Goal: Task Accomplishment & Management: Complete application form

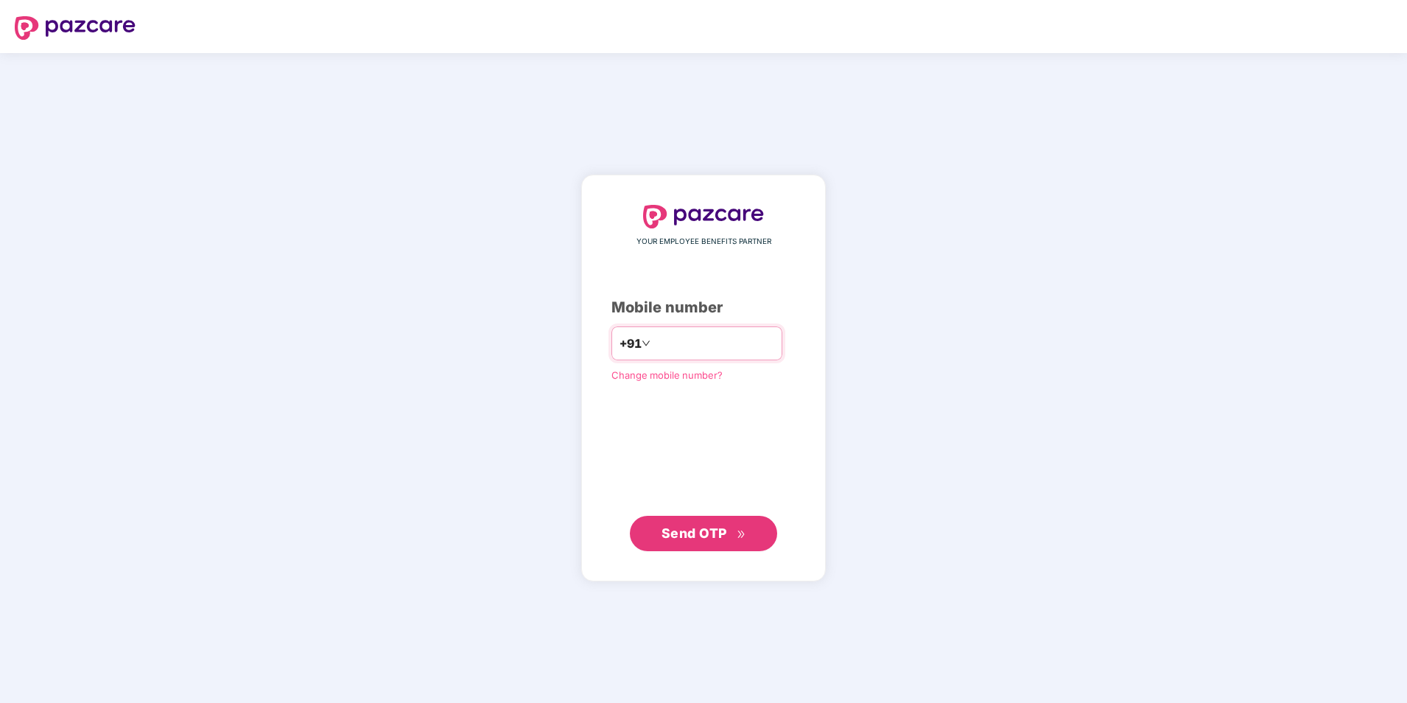
click at [718, 343] on input "number" at bounding box center [714, 344] width 121 height 24
type input "**********"
click at [699, 527] on span "Send OTP" at bounding box center [695, 532] width 66 height 15
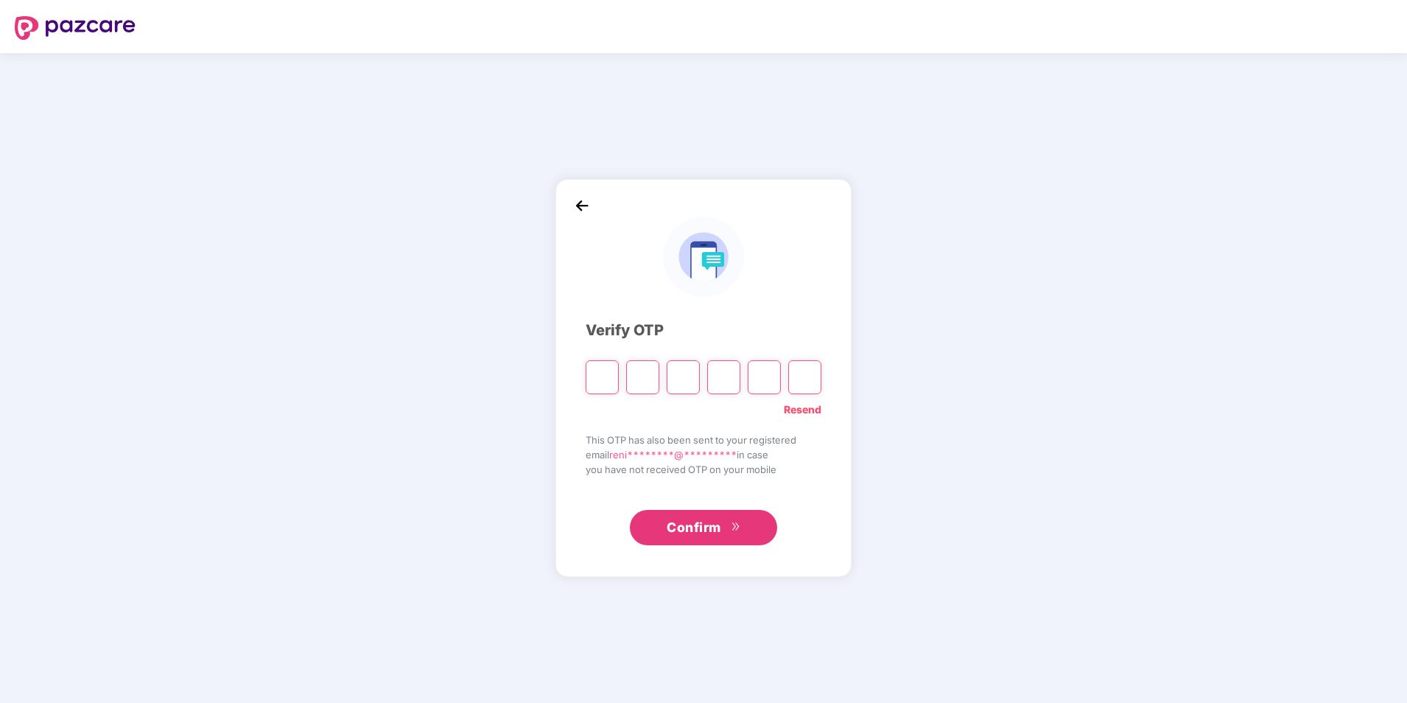
type input "*"
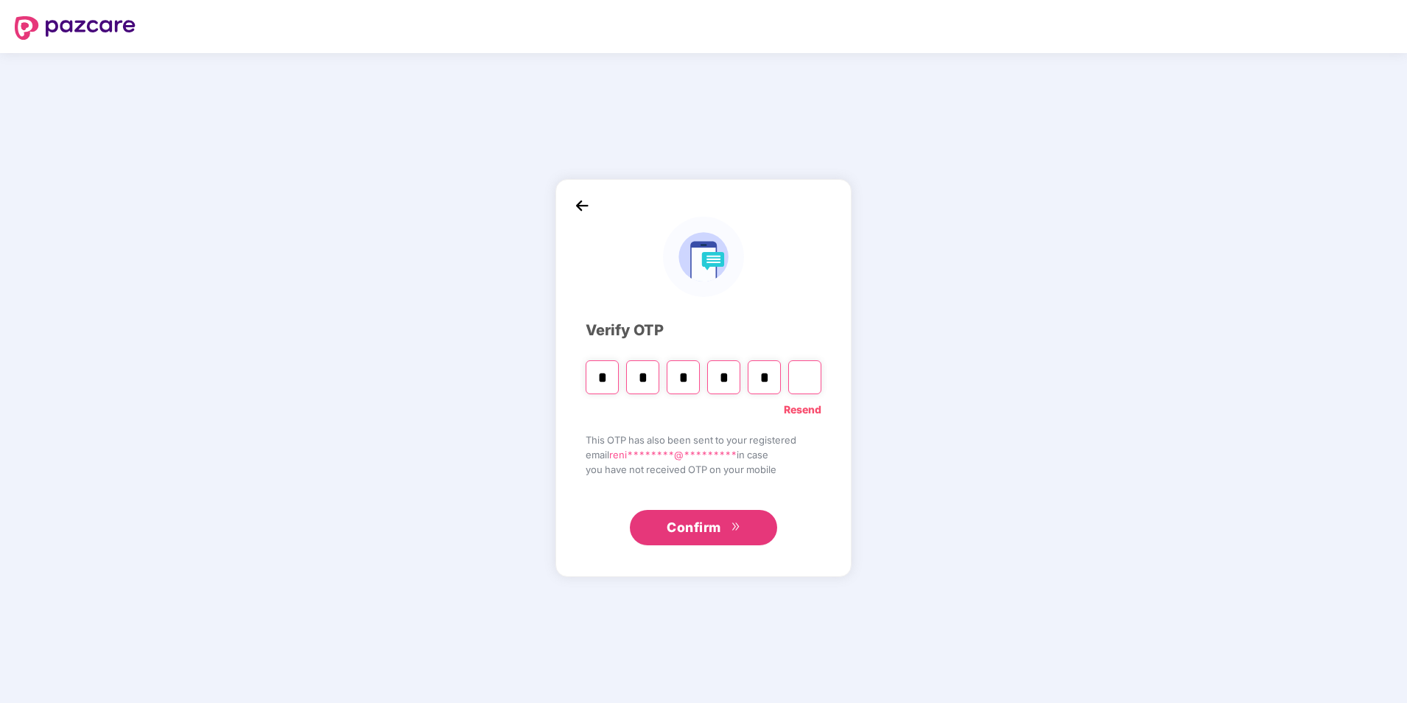
type input "*"
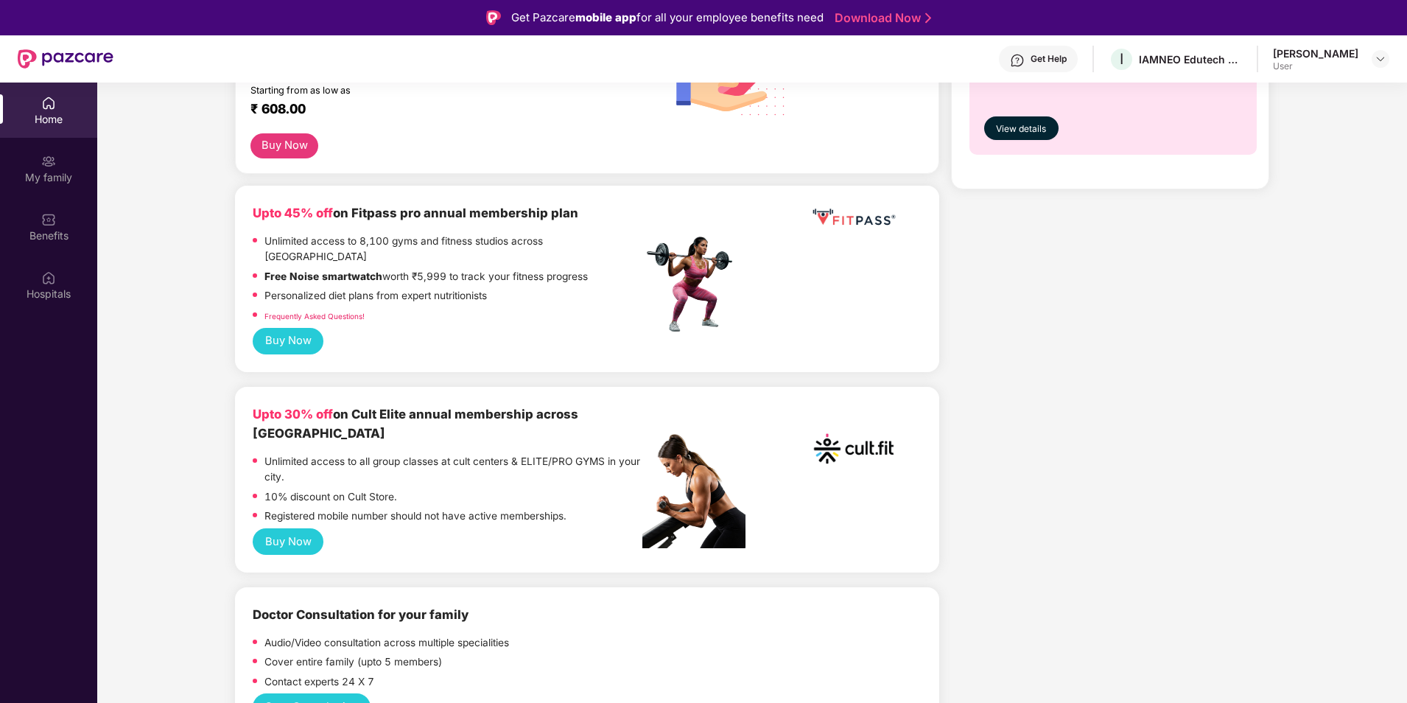
scroll to position [589, 0]
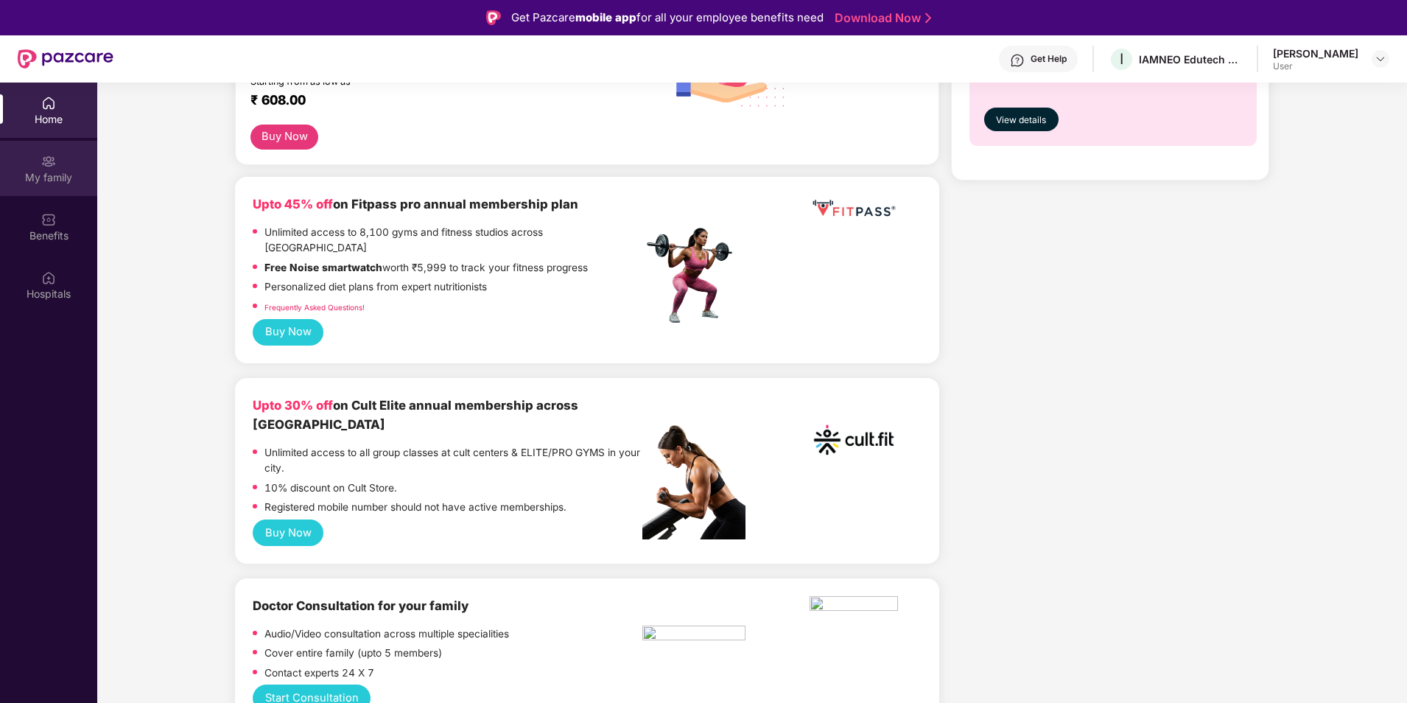
click at [71, 175] on div "My family" at bounding box center [48, 177] width 97 height 15
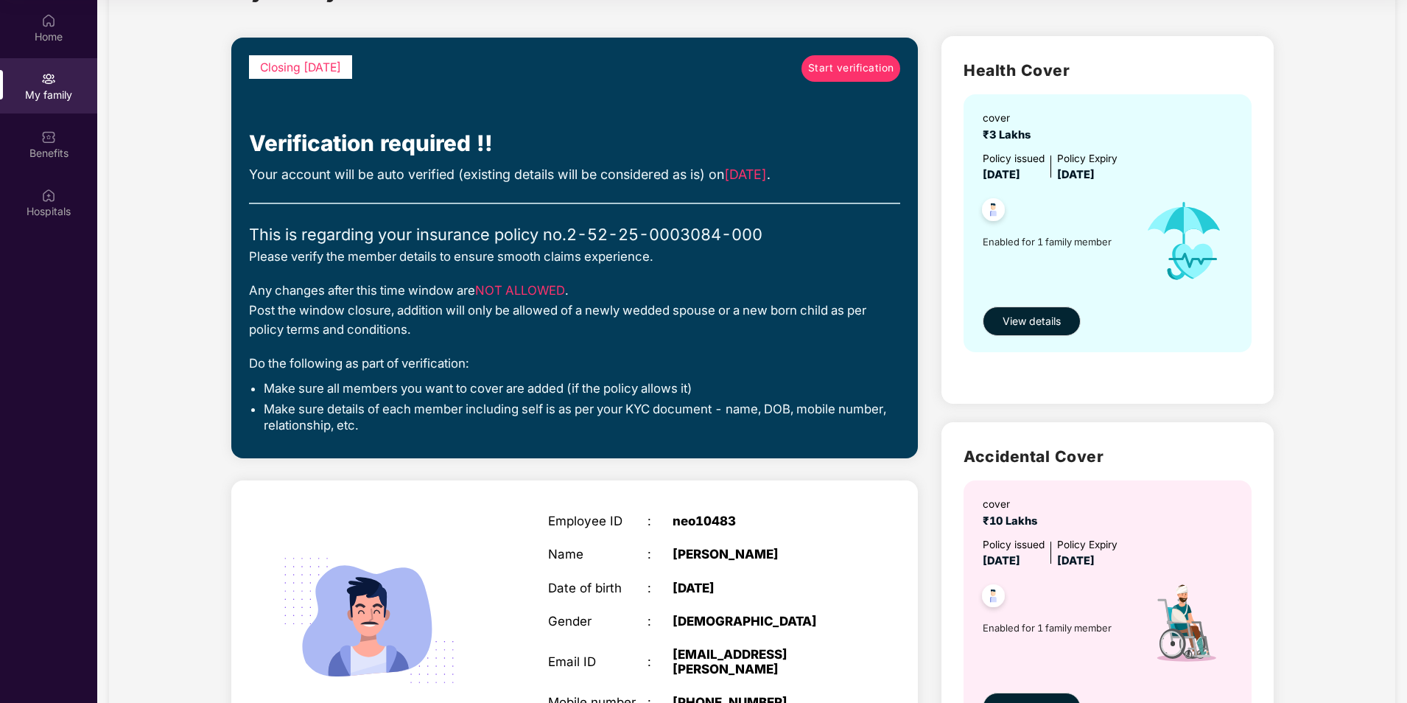
scroll to position [67, 0]
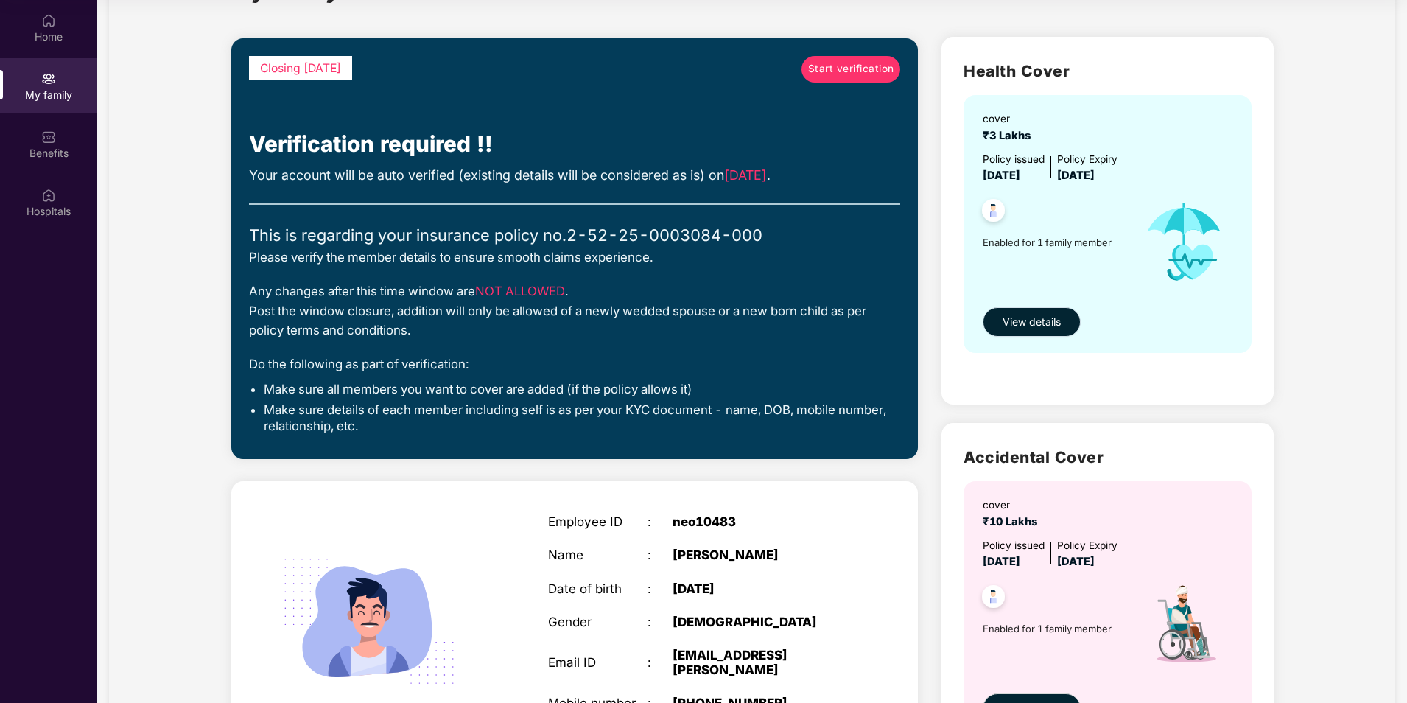
click at [1046, 322] on span "View details" at bounding box center [1032, 322] width 58 height 16
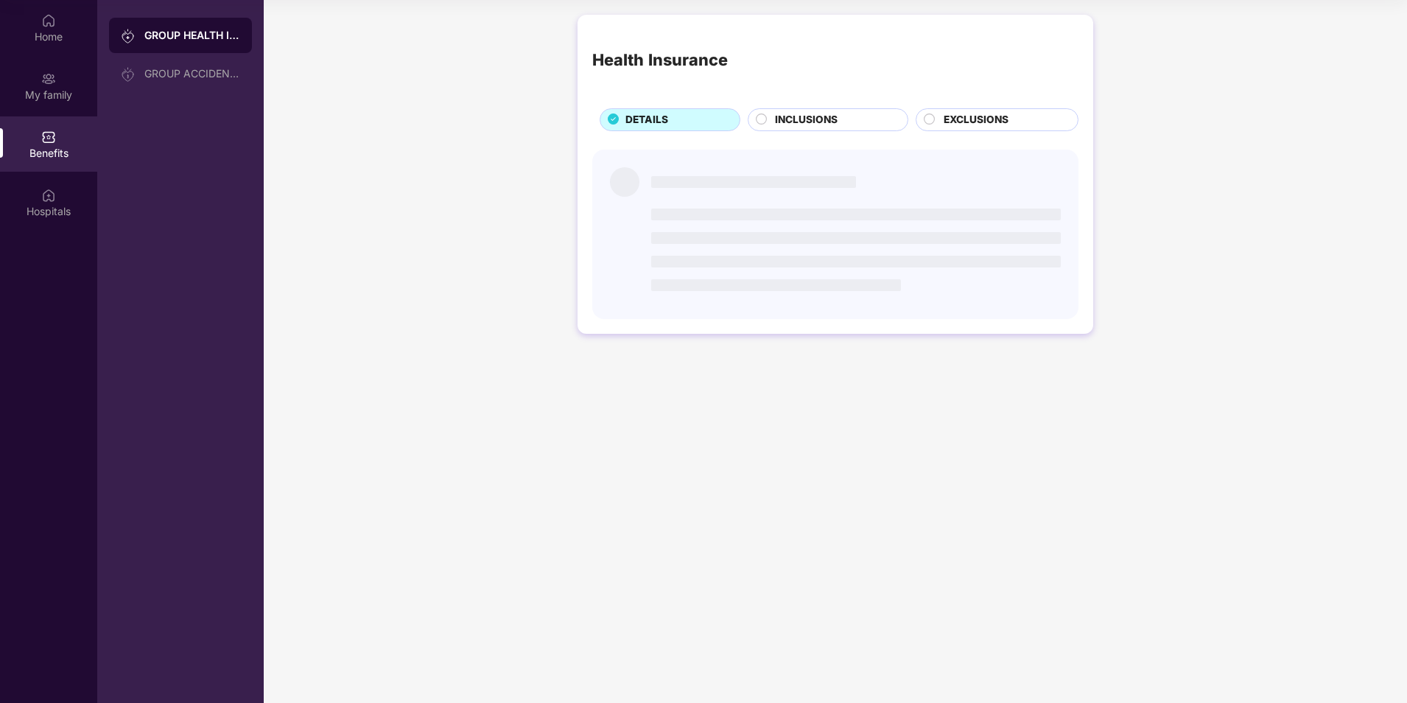
scroll to position [0, 0]
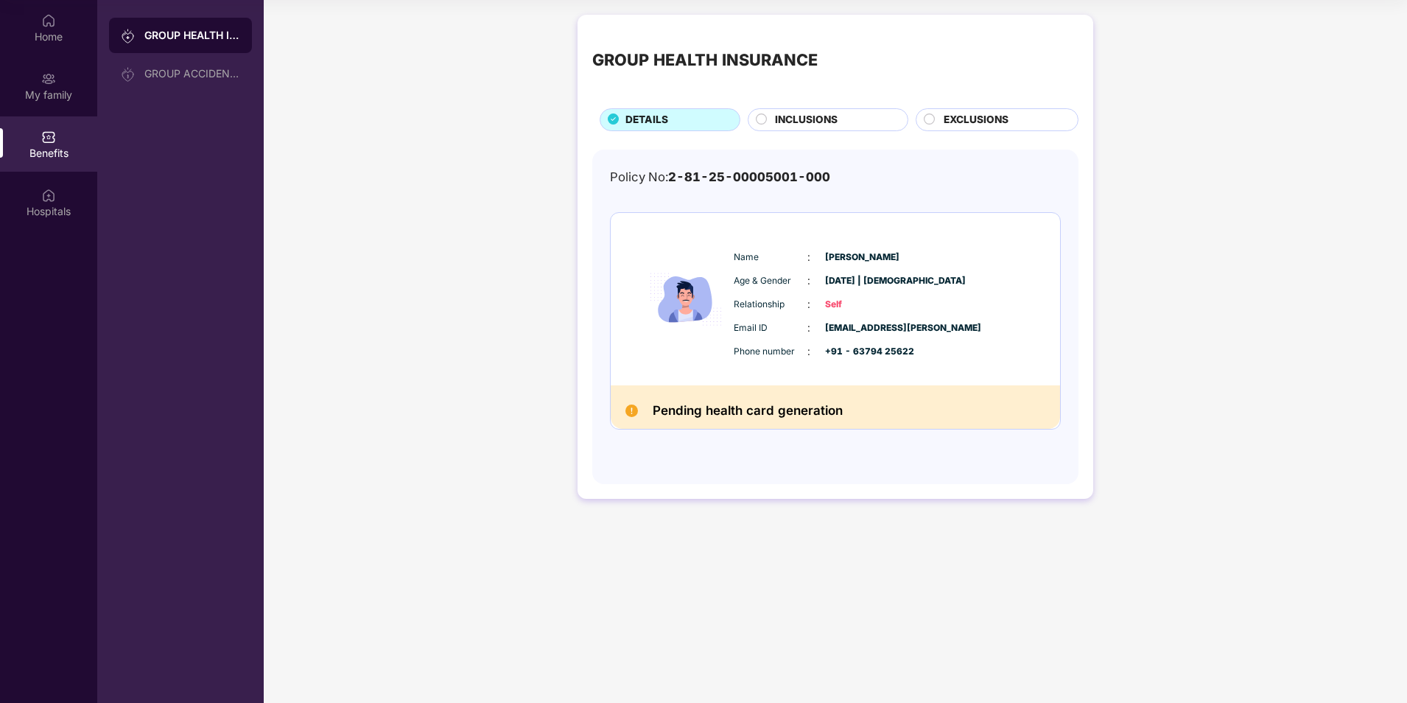
click at [796, 119] on span "INCLUSIONS" at bounding box center [806, 120] width 63 height 16
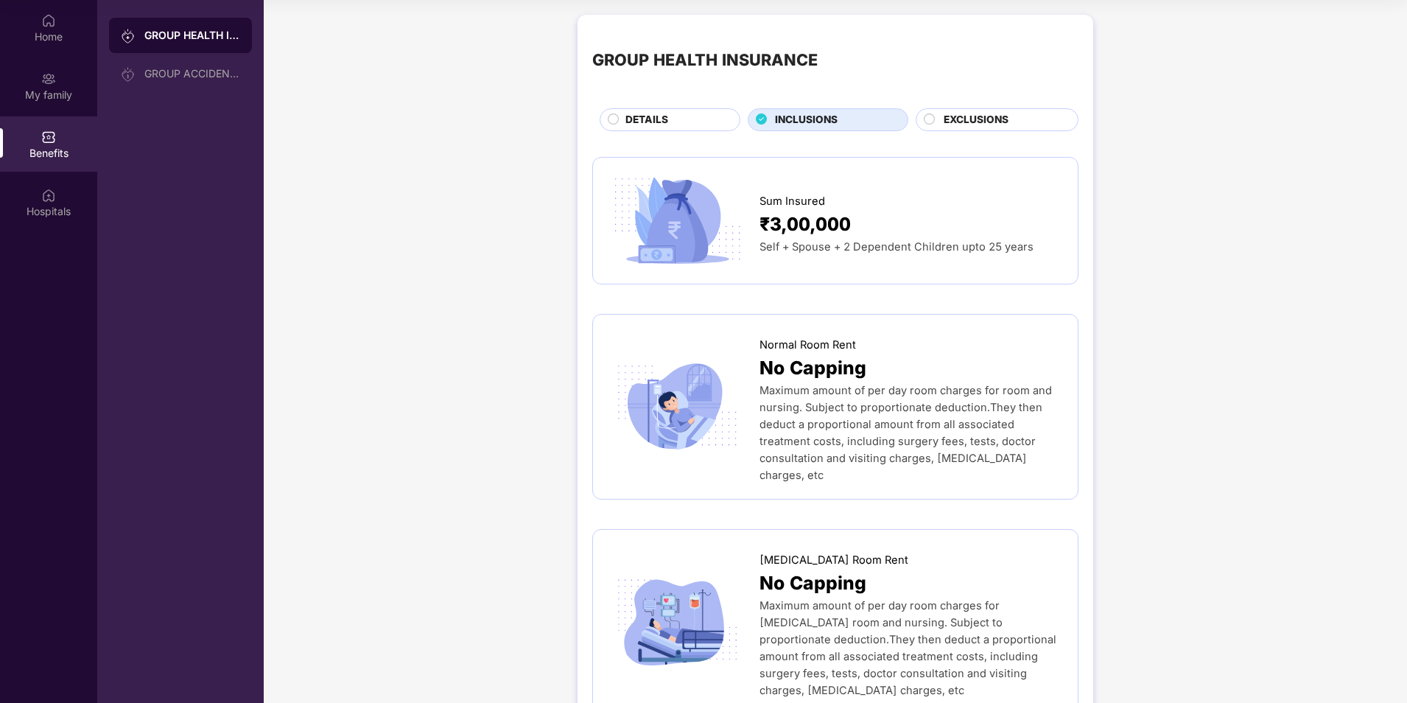
click at [973, 114] on span "EXCLUSIONS" at bounding box center [976, 120] width 65 height 16
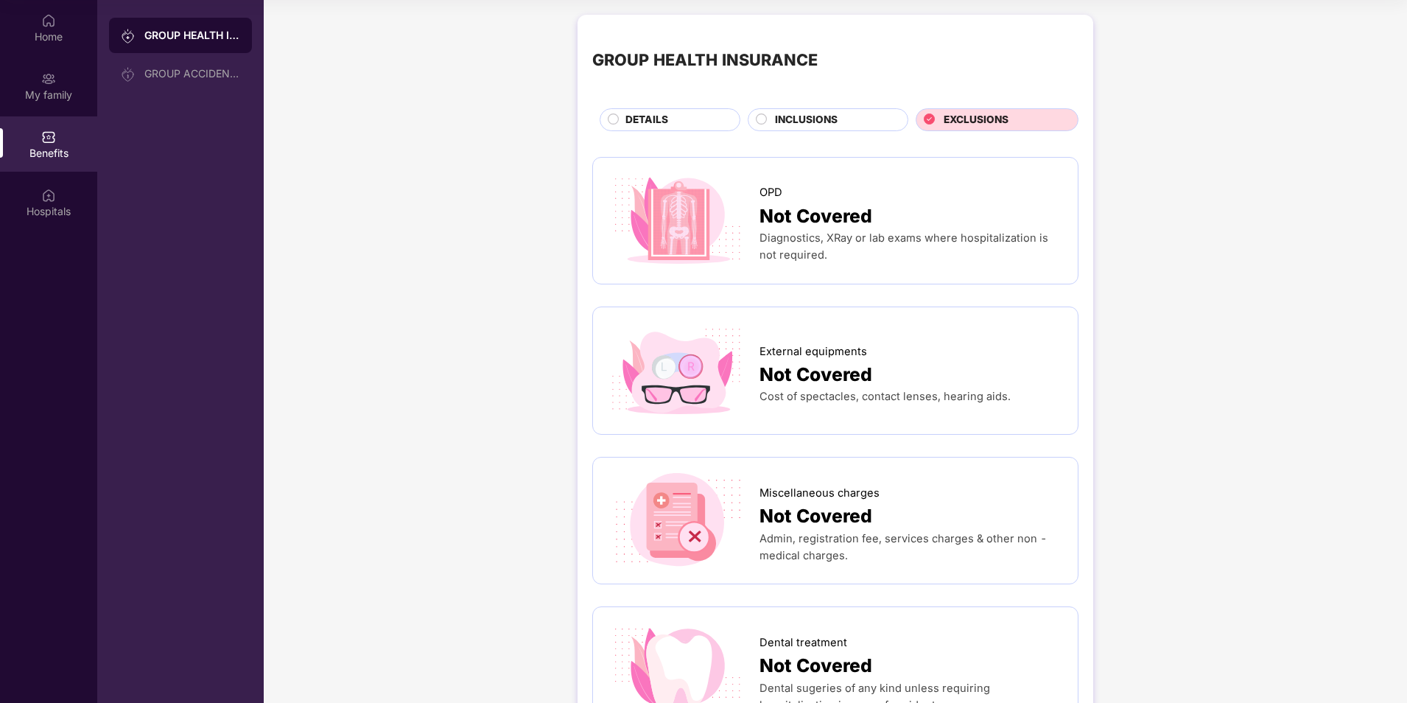
click at [693, 123] on div "DETAILS" at bounding box center [675, 121] width 114 height 18
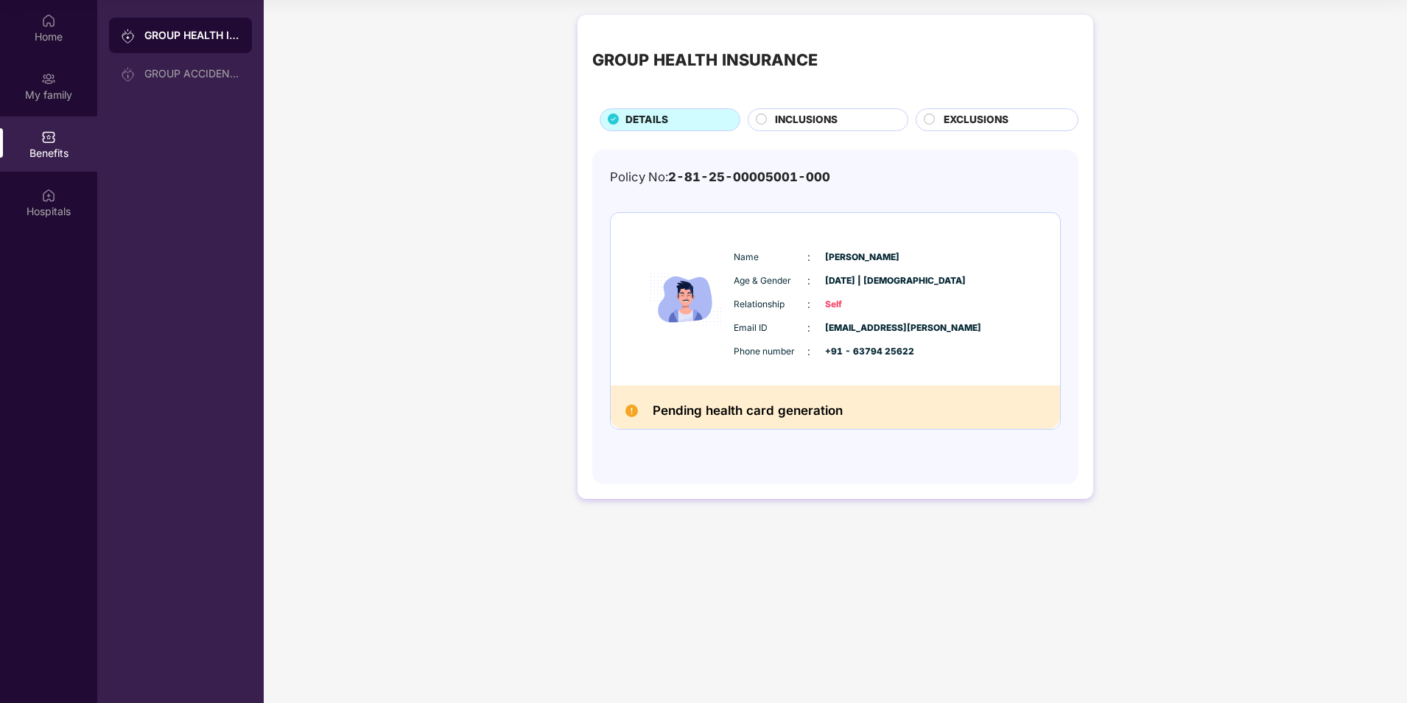
click at [630, 411] on img at bounding box center [632, 411] width 13 height 13
click at [942, 413] on div "Pending health card generation" at bounding box center [835, 406] width 449 height 43
click at [44, 201] on img at bounding box center [48, 195] width 15 height 15
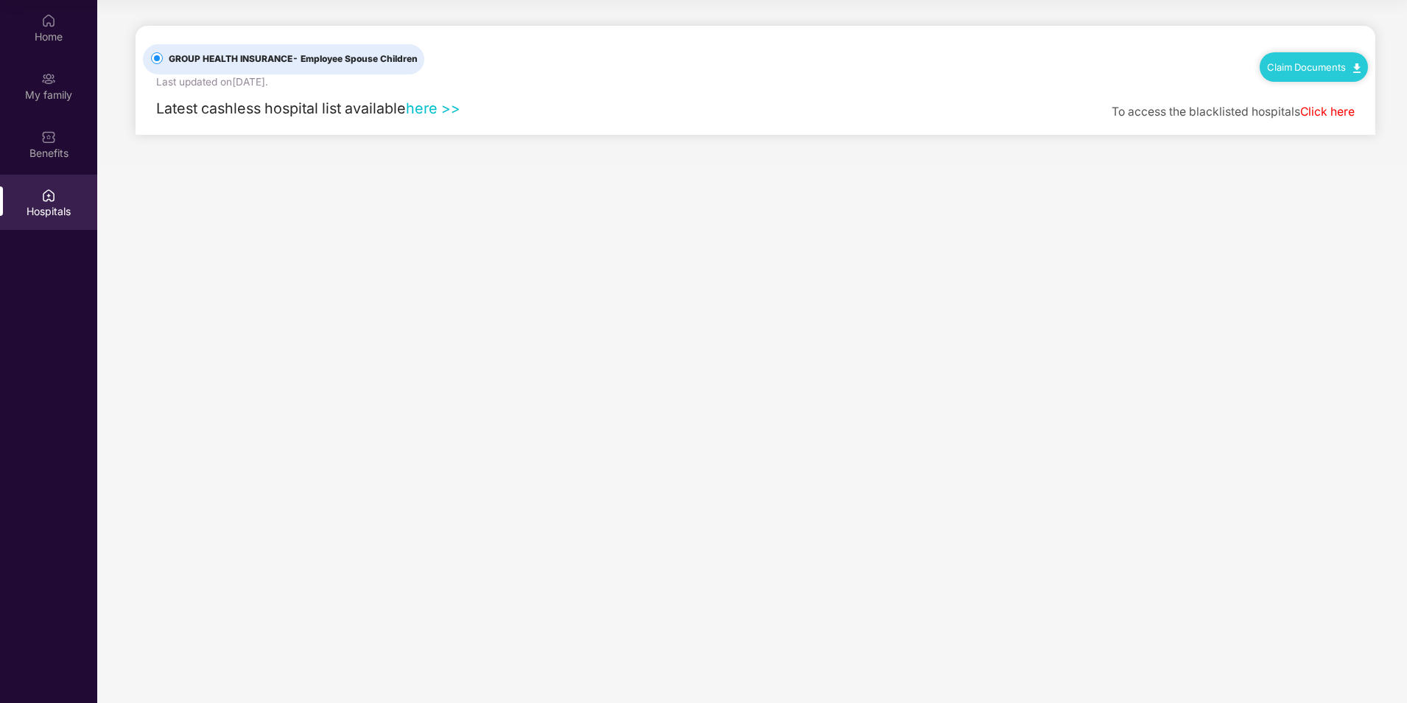
click at [435, 105] on link "here >>" at bounding box center [433, 108] width 55 height 18
click at [46, 141] on img at bounding box center [48, 137] width 15 height 15
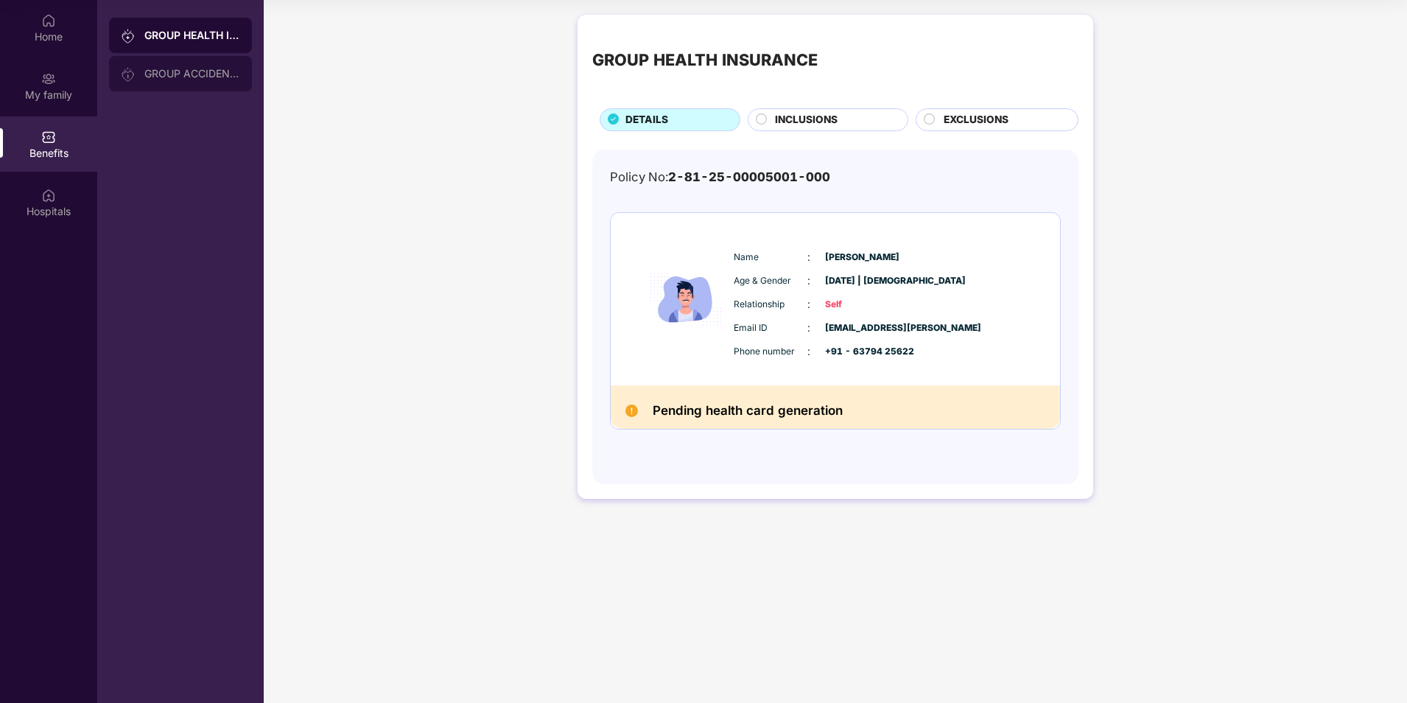
click at [200, 83] on div "GROUP ACCIDENTAL INSURANCE" at bounding box center [180, 73] width 143 height 35
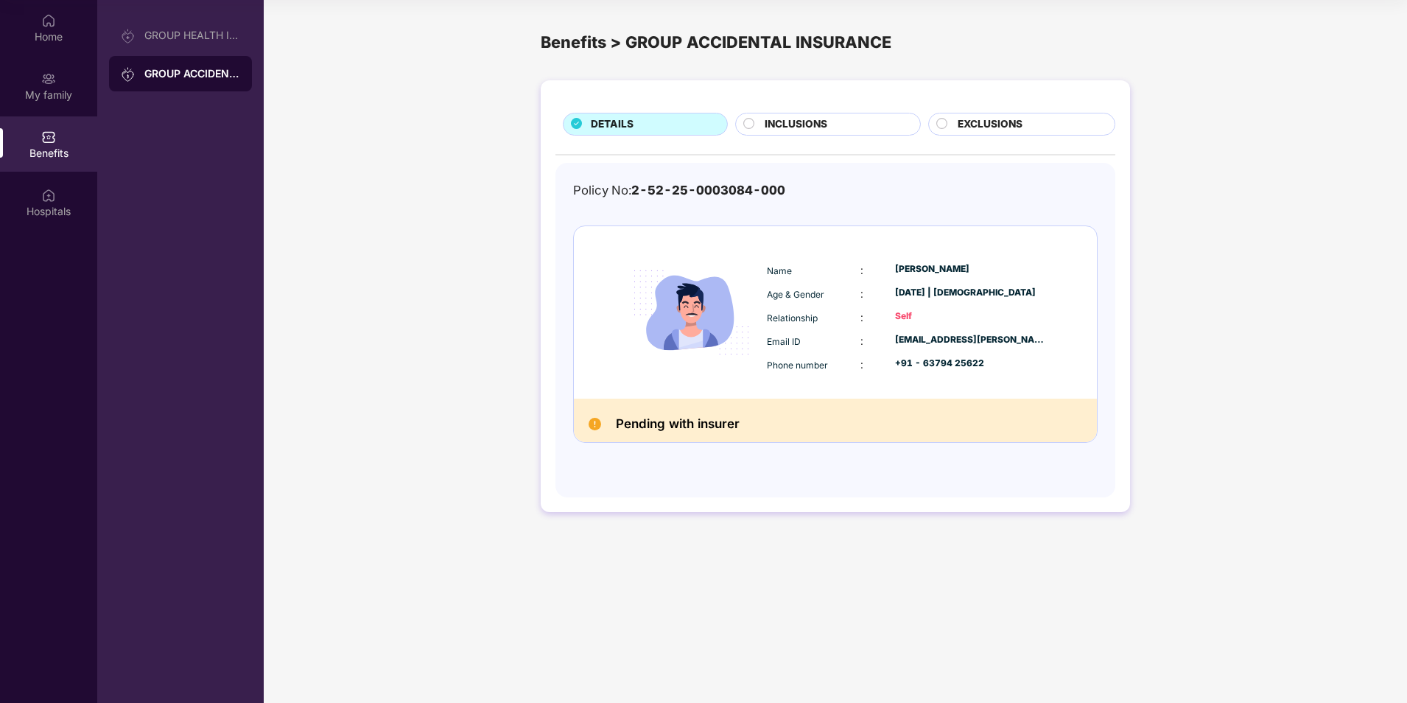
click at [868, 126] on div "INCLUSIONS" at bounding box center [834, 125] width 155 height 18
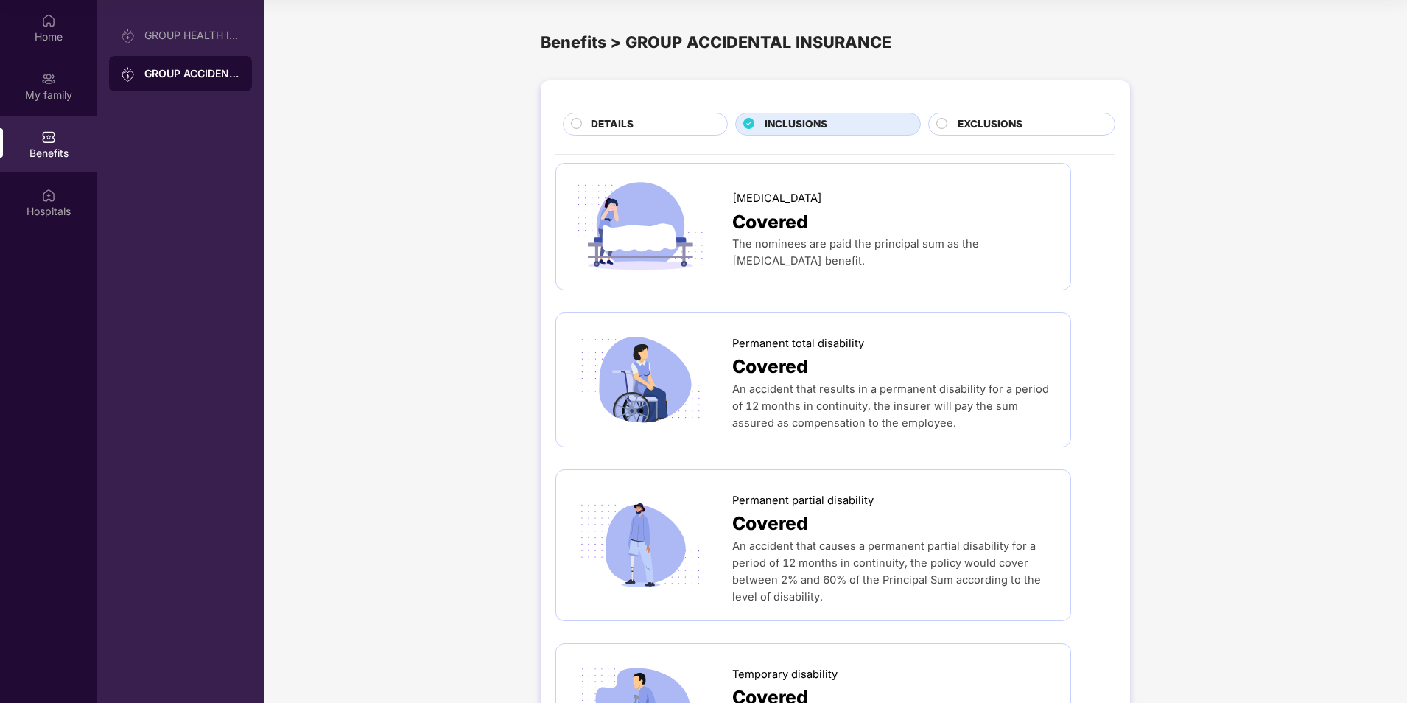
click at [810, 248] on span "The nominees are paid the principal sum as the accidental death benefit." at bounding box center [855, 252] width 247 height 30
click at [1074, 130] on div "EXCLUSIONS" at bounding box center [1028, 125] width 157 height 18
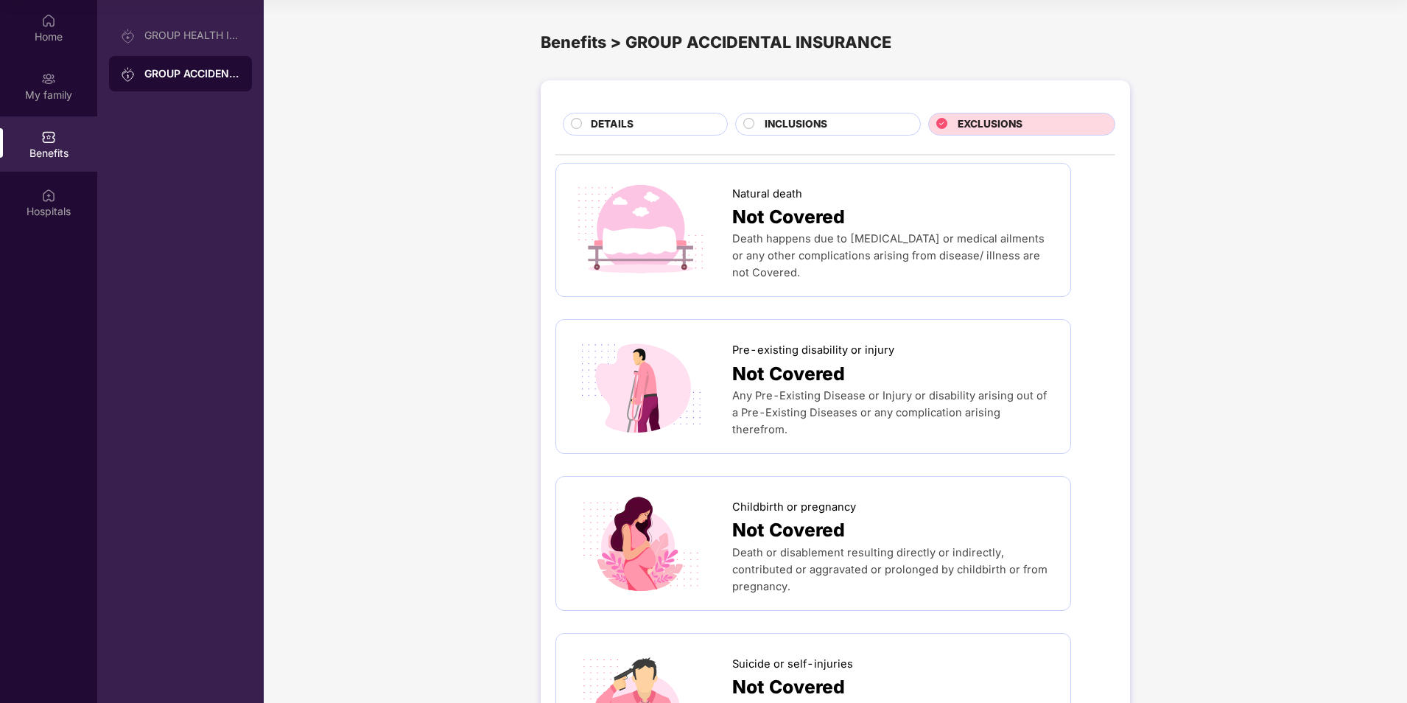
click at [626, 125] on span "DETAILS" at bounding box center [612, 124] width 43 height 16
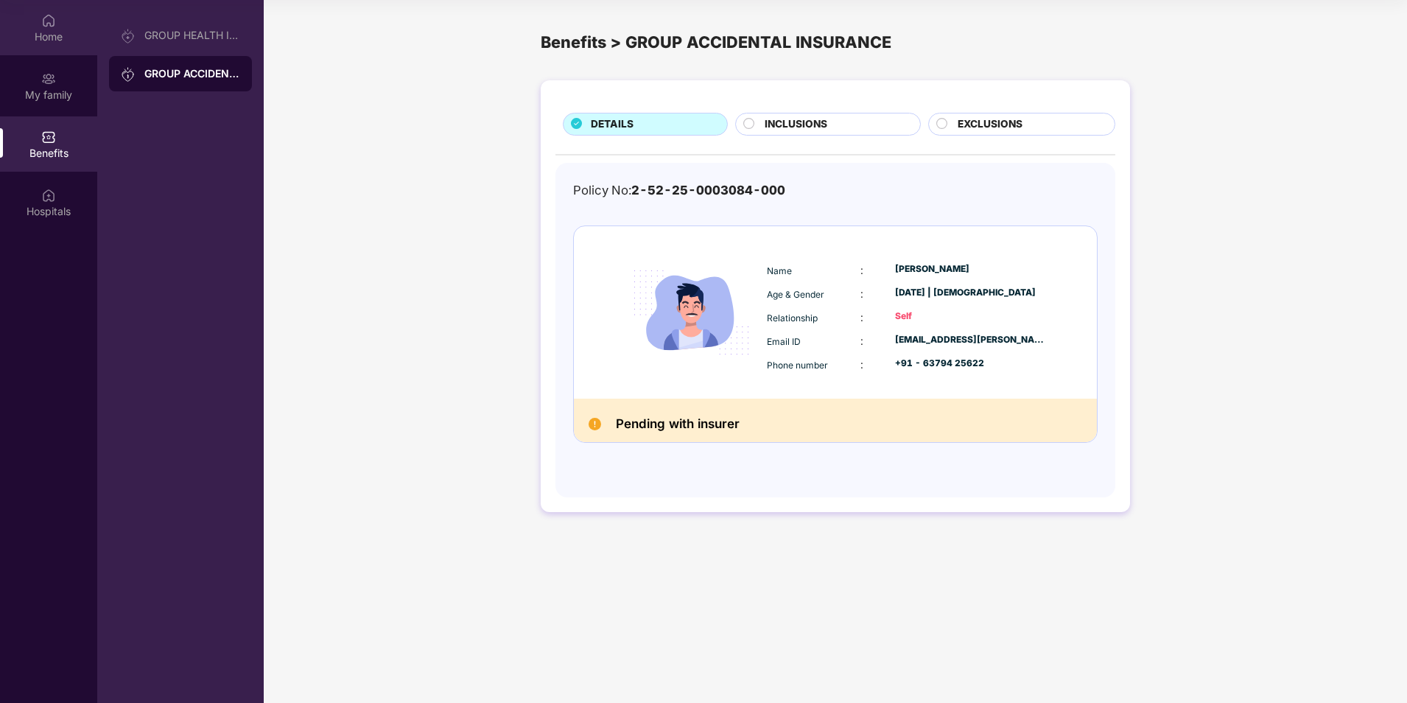
click at [35, 30] on div "Home" at bounding box center [48, 36] width 97 height 15
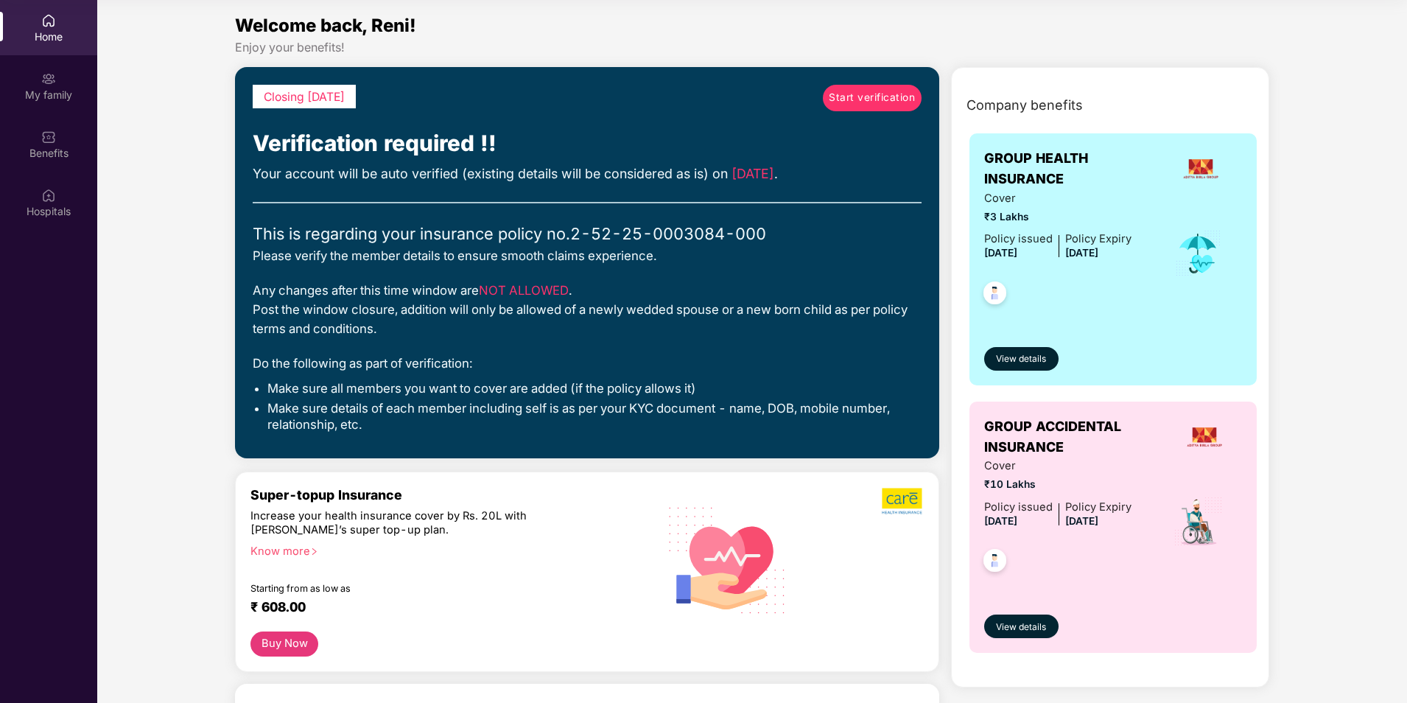
click at [836, 96] on span "Start verification" at bounding box center [872, 98] width 86 height 16
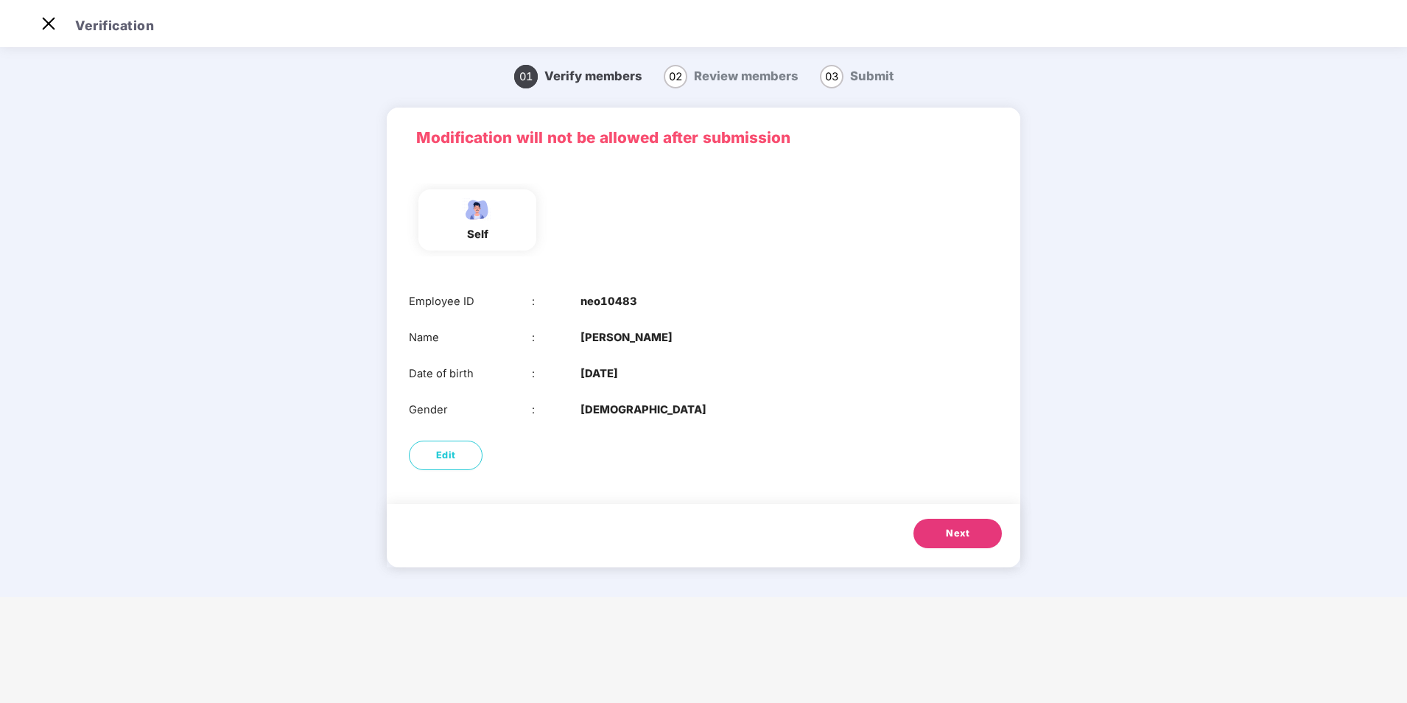
click at [962, 536] on span "Next" at bounding box center [958, 533] width 24 height 15
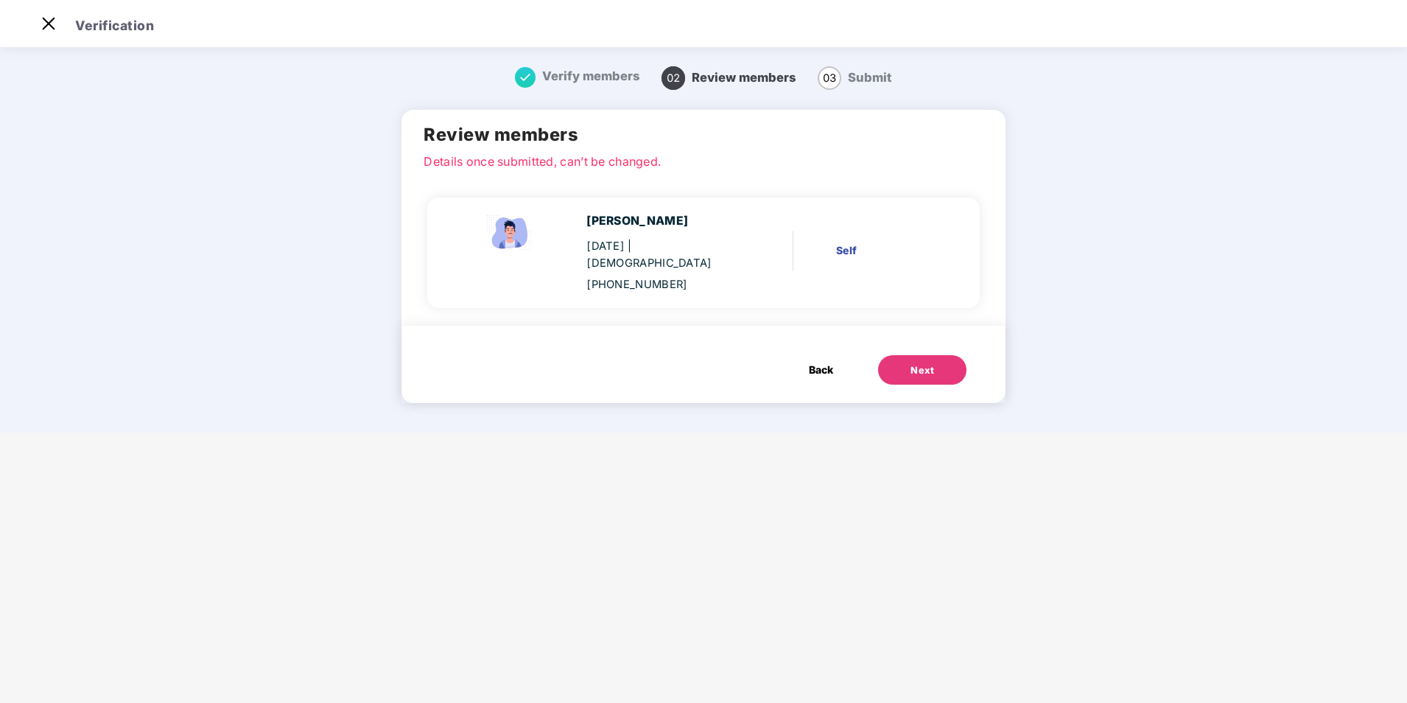
click at [844, 242] on div "Self" at bounding box center [885, 250] width 99 height 16
click at [851, 245] on div "Self" at bounding box center [885, 250] width 99 height 16
drag, startPoint x: 851, startPoint y: 245, endPoint x: 872, endPoint y: 249, distance: 21.0
click at [872, 249] on div "Self" at bounding box center [885, 250] width 99 height 16
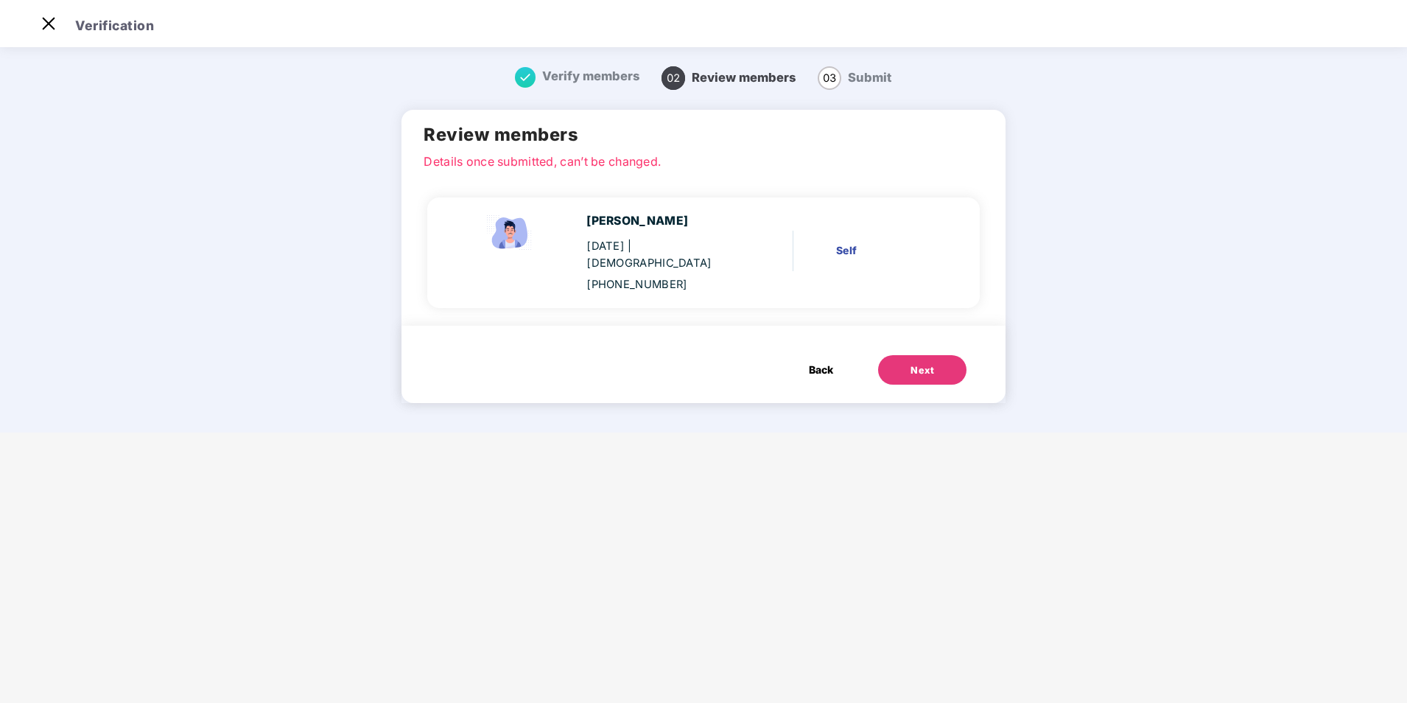
click at [904, 355] on button "Next" at bounding box center [922, 369] width 88 height 29
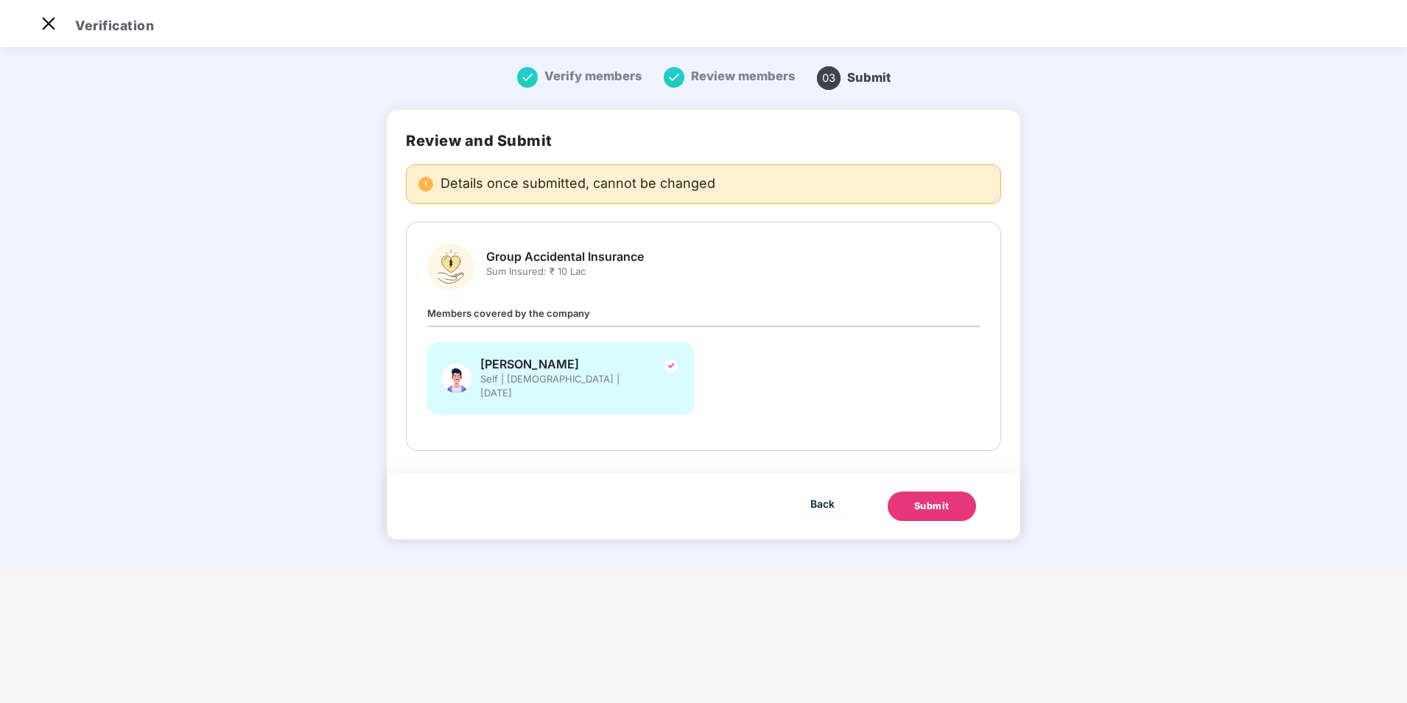
scroll to position [0, 0]
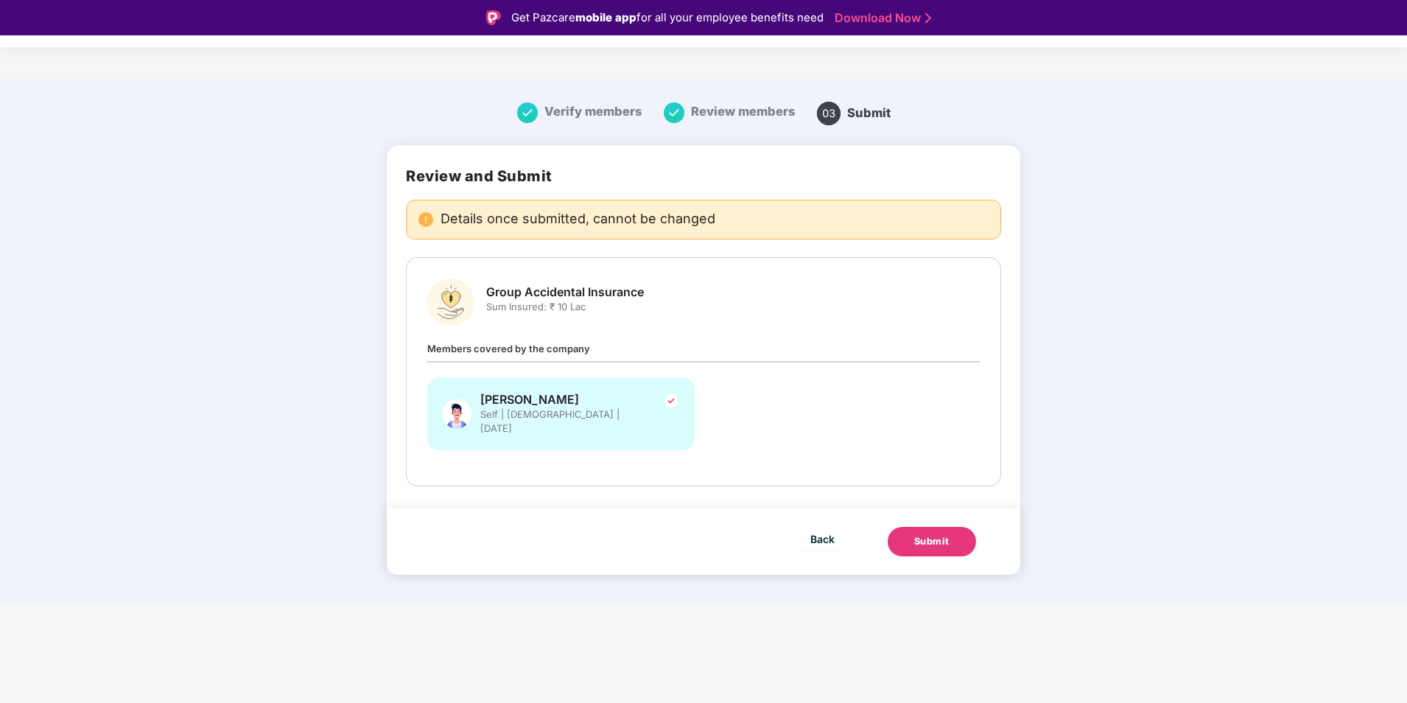
click at [540, 298] on span "Group Accidental Insurance" at bounding box center [565, 291] width 158 height 15
click at [578, 309] on span "Sum Insured: ₹ 10 Lac" at bounding box center [565, 307] width 158 height 14
click at [583, 309] on span "Sum Insured: ₹ 10 Lac" at bounding box center [565, 307] width 158 height 14
click at [596, 322] on div "Group Accidental Insurance Sum Insured: ₹ 10 Lac" at bounding box center [565, 304] width 158 height 41
click at [496, 311] on span "Sum Insured: ₹ 10 Lac" at bounding box center [565, 307] width 158 height 14
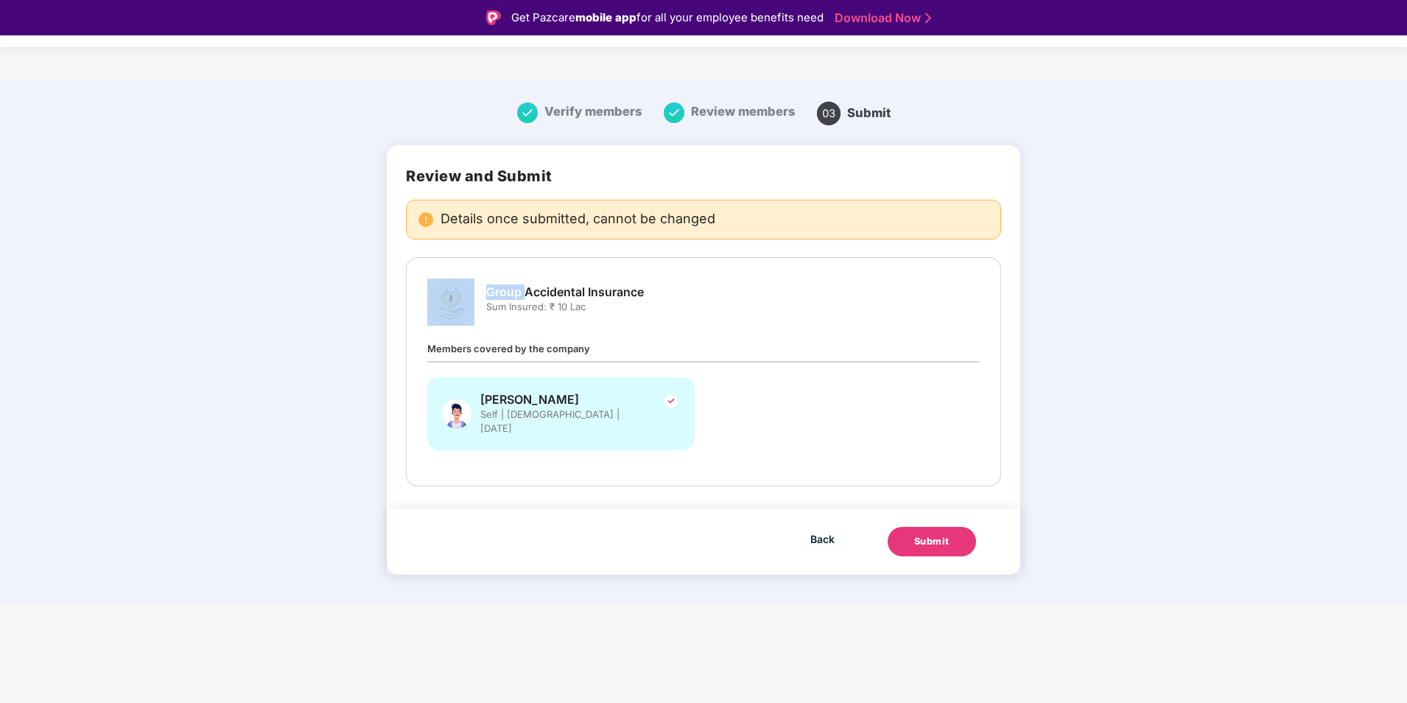
drag, startPoint x: 471, startPoint y: 265, endPoint x: 556, endPoint y: 287, distance: 88.3
click at [556, 287] on div "Group Accidental Insurance Sum Insured: ₹ 10 Lac Members covered by the company…" at bounding box center [703, 371] width 595 height 229
drag, startPoint x: 556, startPoint y: 287, endPoint x: 677, endPoint y: 333, distance: 129.4
click at [673, 332] on div "Group Accidental Insurance Sum Insured: ₹ 10 Lac Members covered by the company…" at bounding box center [703, 372] width 553 height 186
click at [917, 527] on button "Submit" at bounding box center [932, 541] width 88 height 29
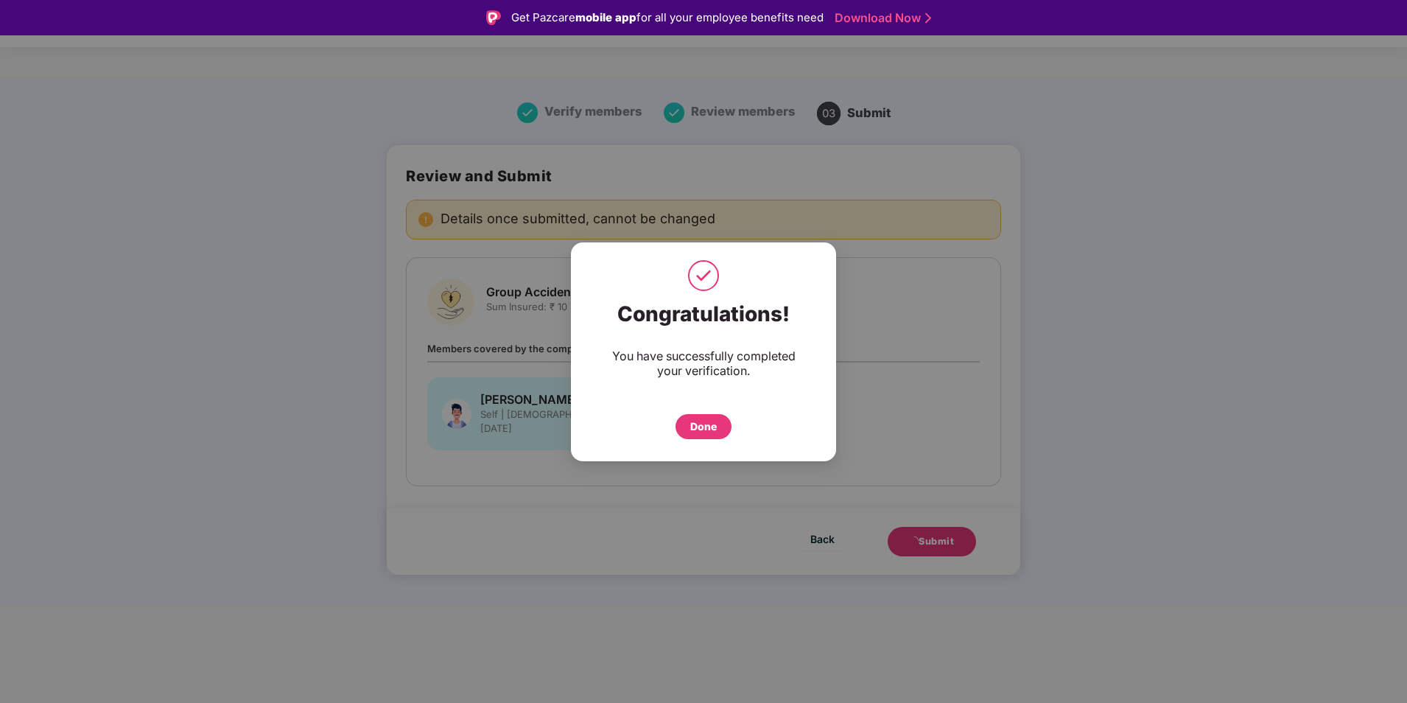
click at [707, 430] on div "Done" at bounding box center [703, 427] width 27 height 16
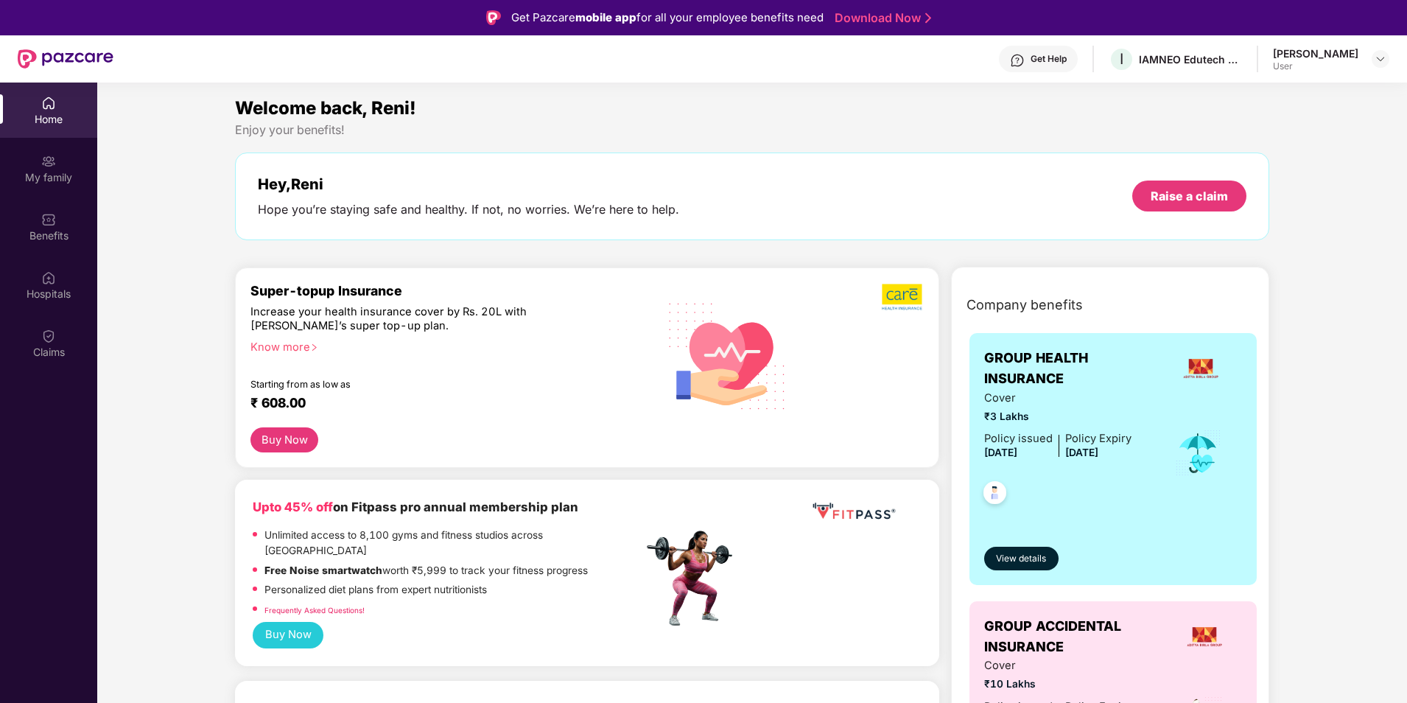
click at [261, 345] on div "Know more" at bounding box center [443, 345] width 384 height 10
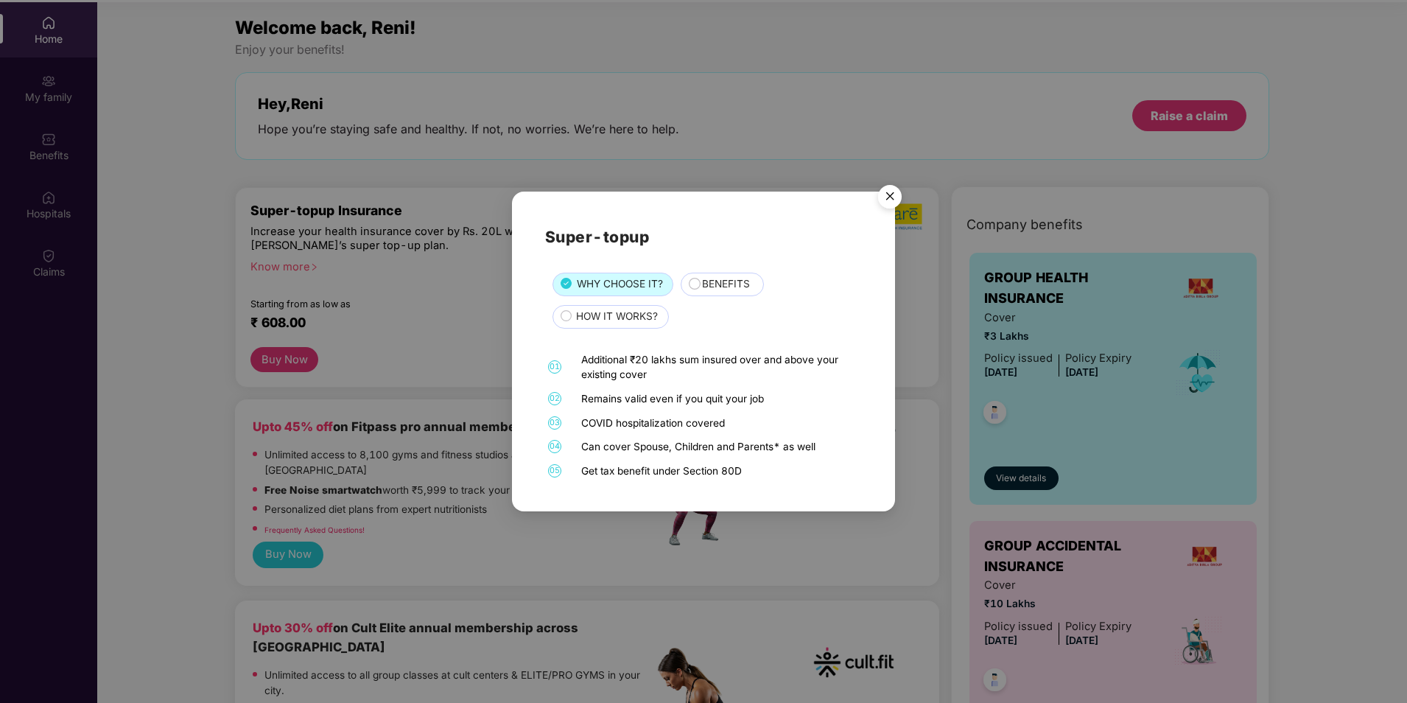
scroll to position [83, 0]
click at [696, 290] on div "BENEFITS" at bounding box center [725, 285] width 61 height 18
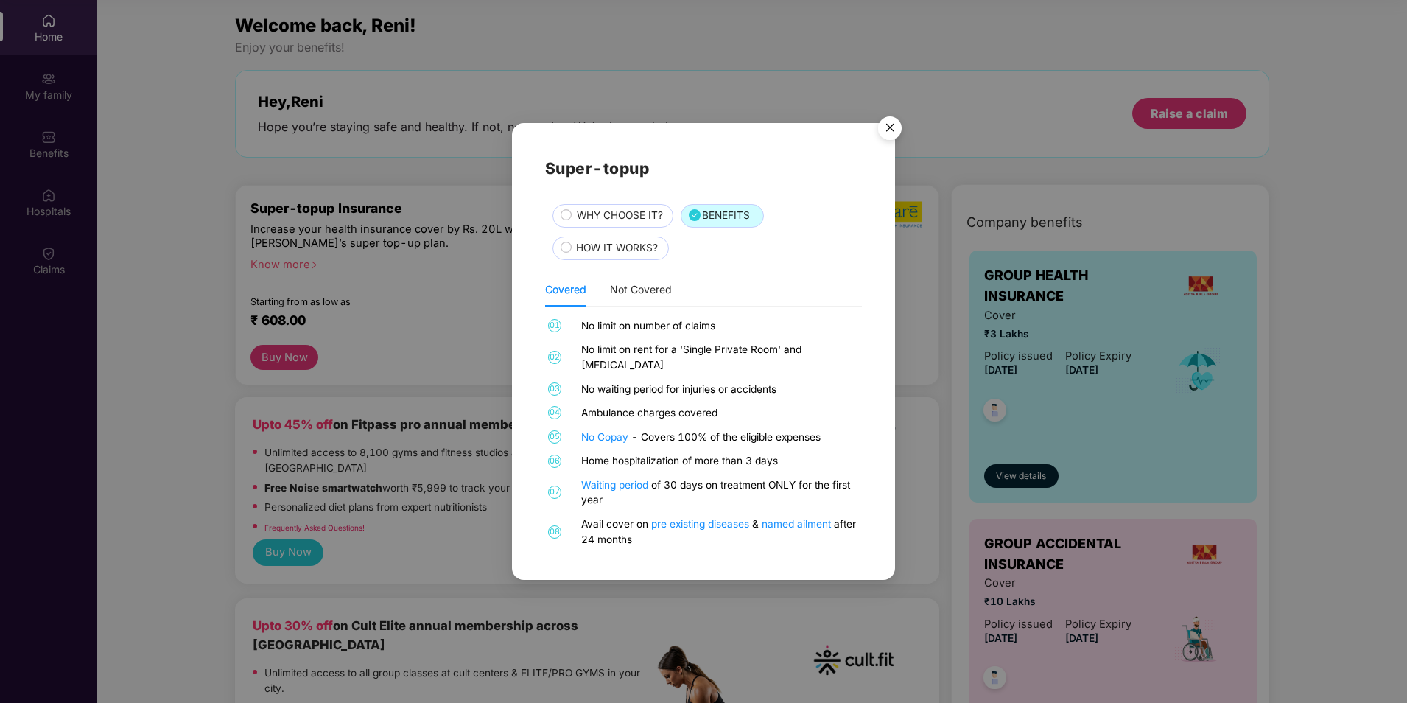
click at [889, 129] on img "Close" at bounding box center [889, 130] width 41 height 41
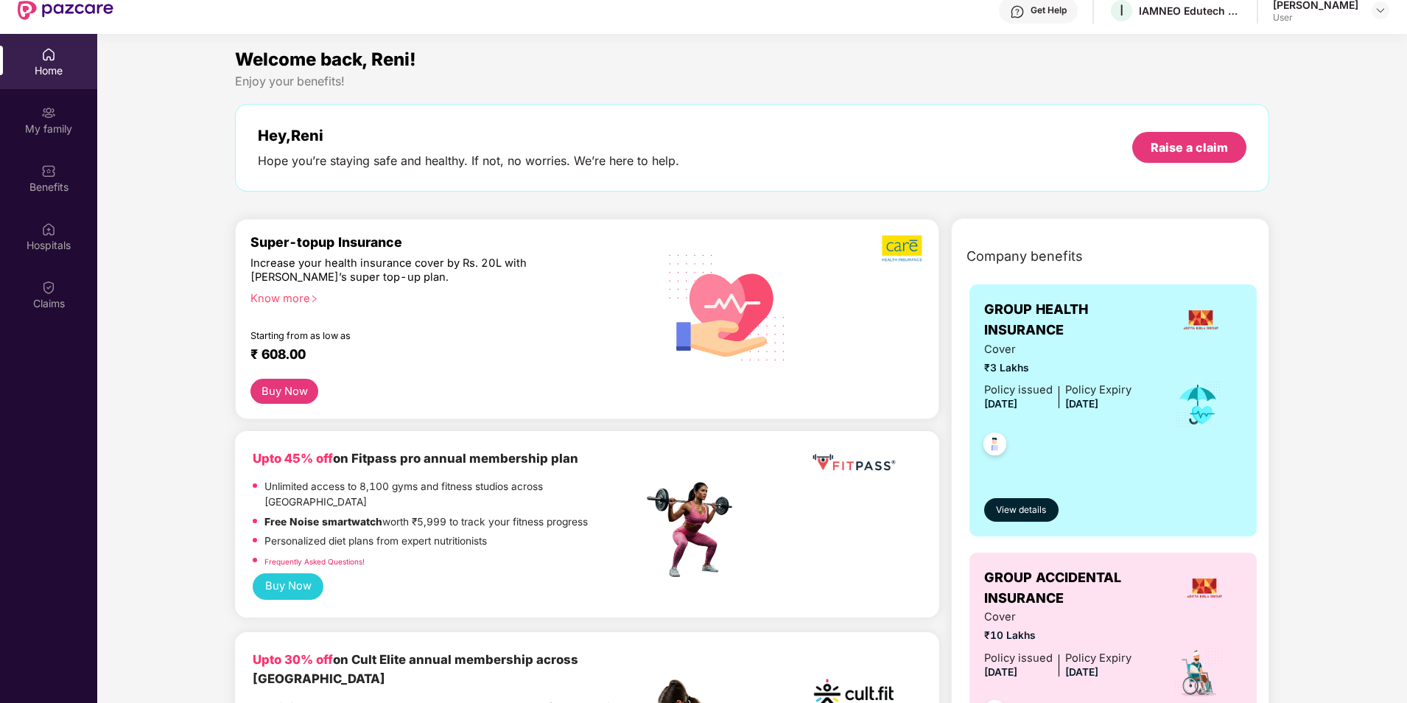
scroll to position [0, 0]
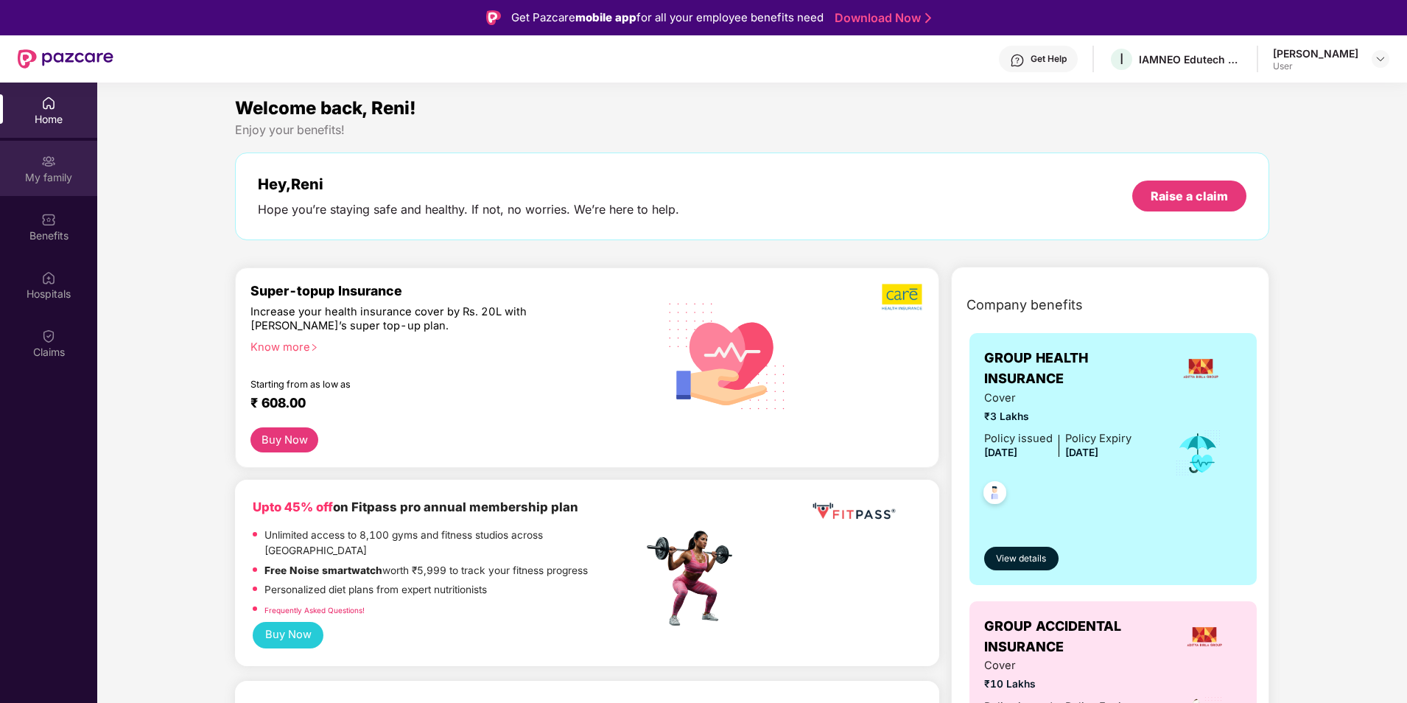
click at [55, 164] on img at bounding box center [48, 161] width 15 height 15
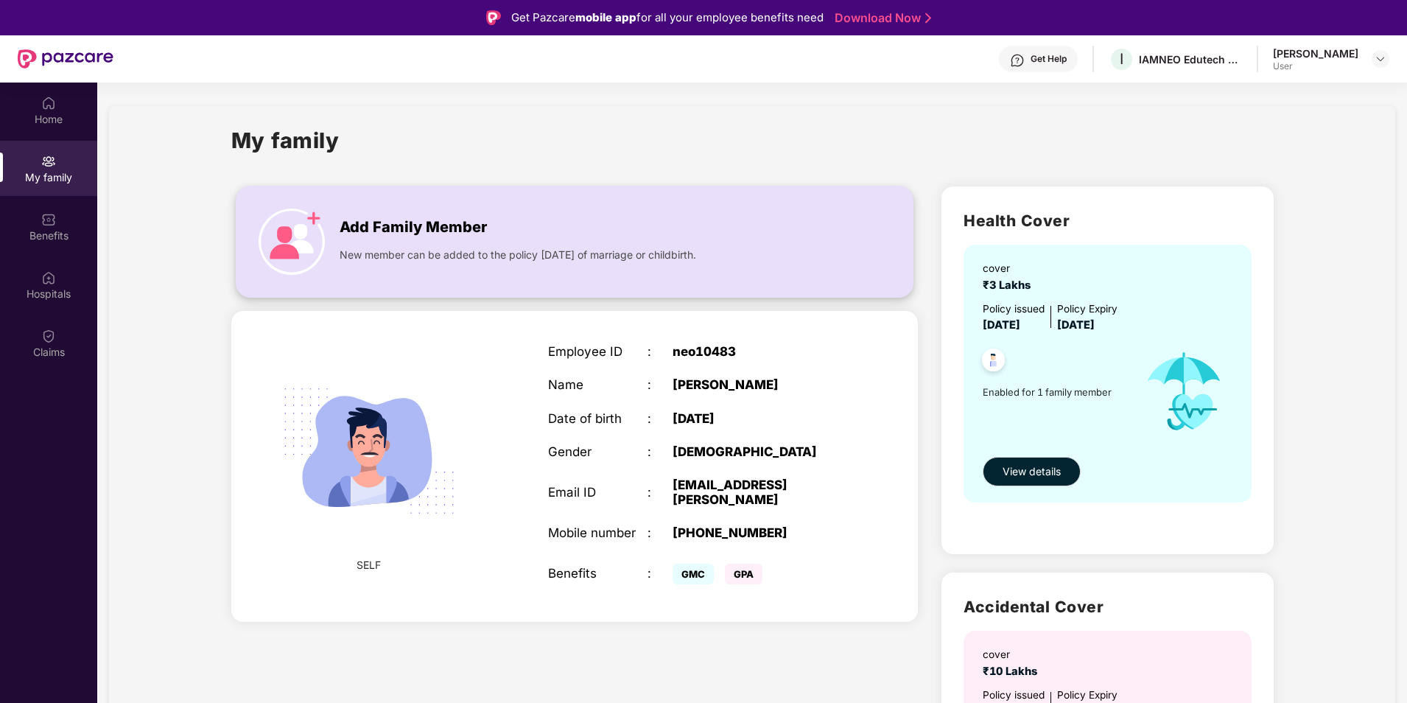
click at [594, 222] on div "Add Family Member" at bounding box center [577, 224] width 474 height 30
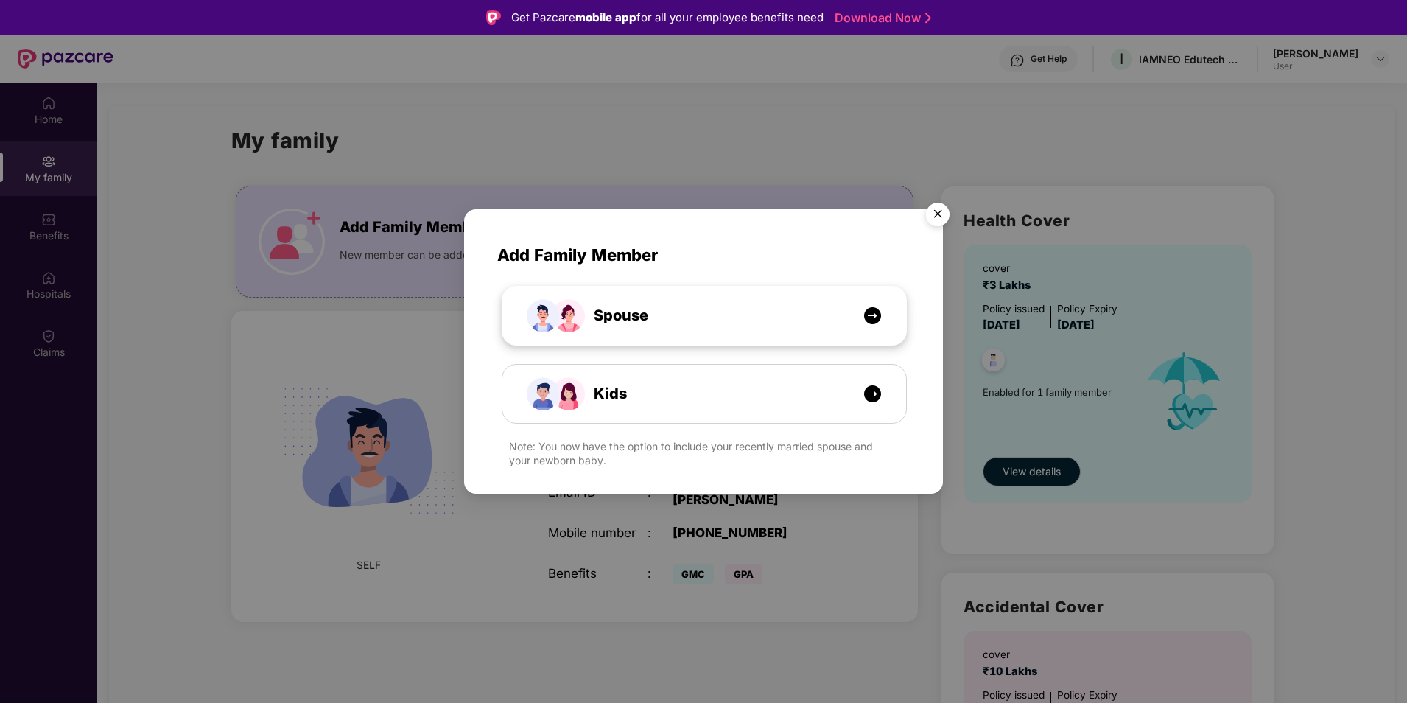
click at [893, 303] on div "Spouse" at bounding box center [704, 316] width 404 height 58
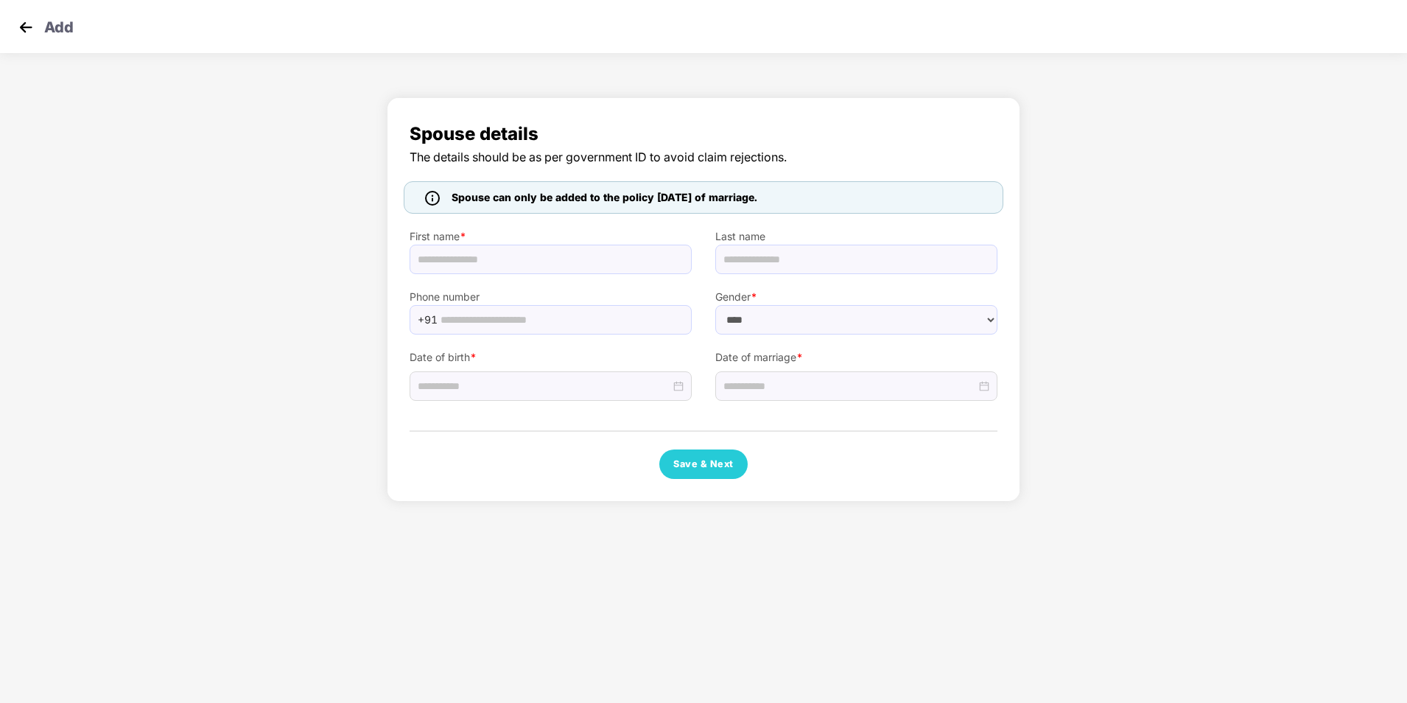
select select "******"
click at [18, 32] on img at bounding box center [26, 27] width 22 height 22
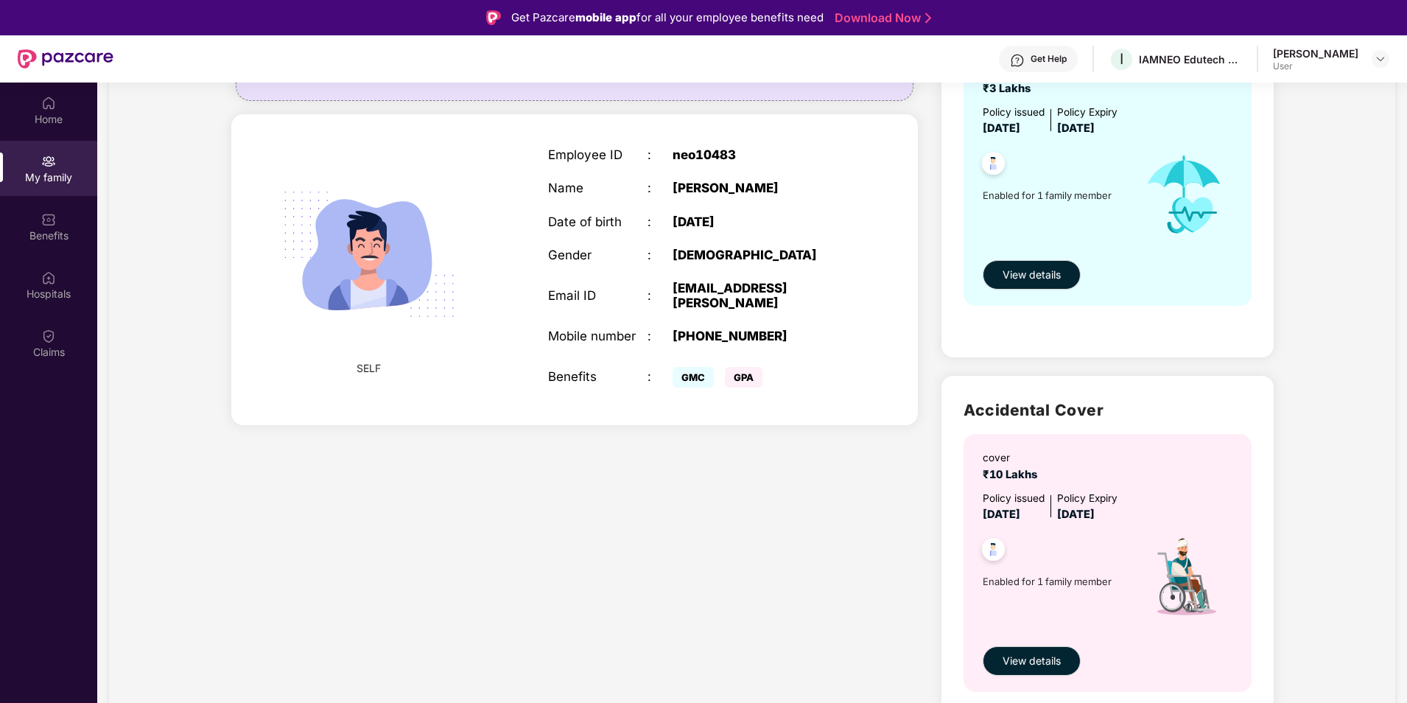
scroll to position [214, 0]
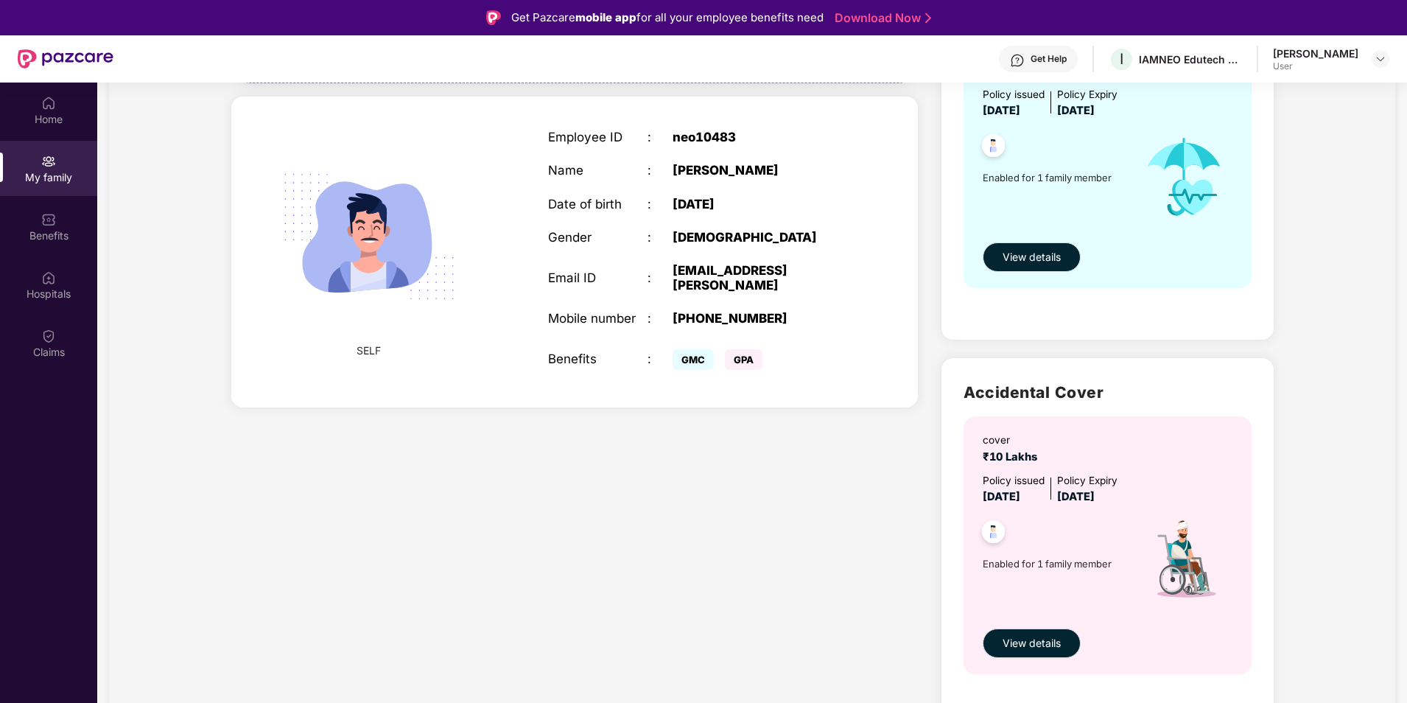
click at [1049, 258] on span "View details" at bounding box center [1032, 257] width 58 height 16
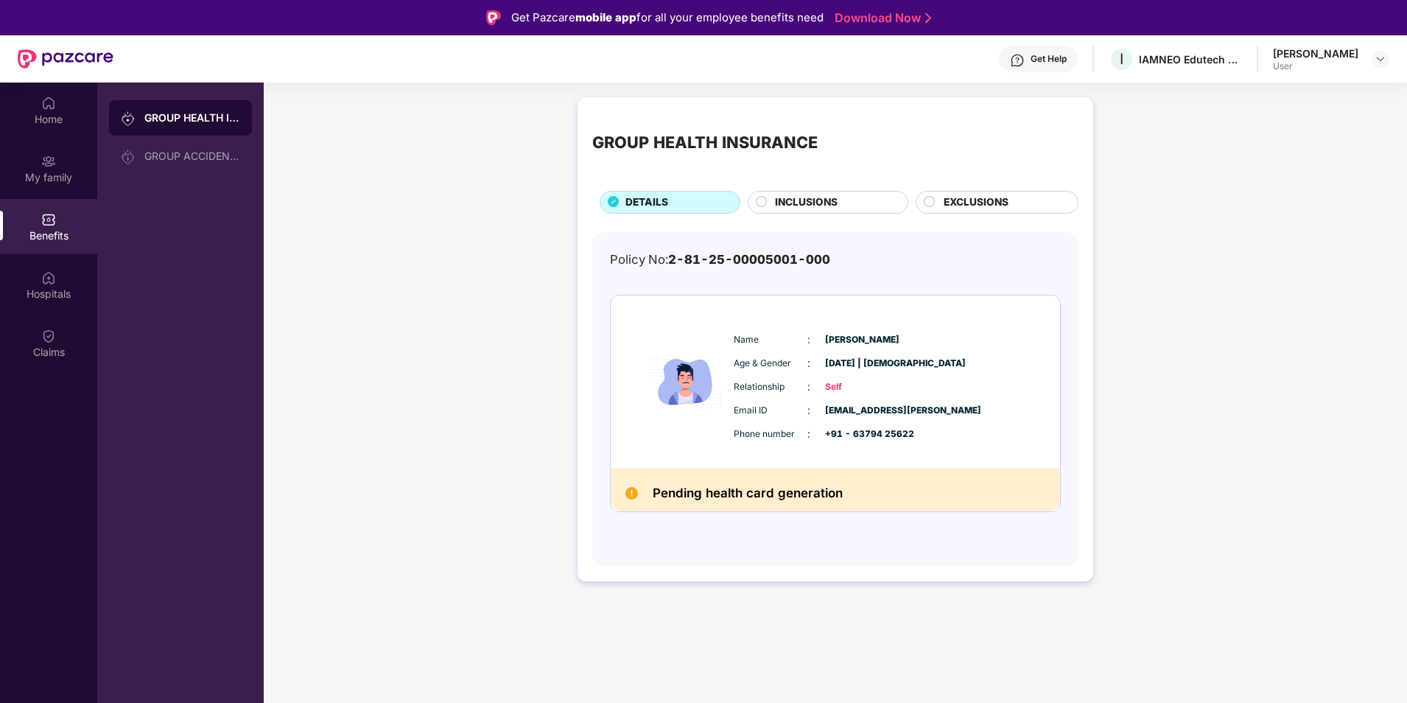
click at [835, 383] on span "Self" at bounding box center [862, 387] width 74 height 14
drag, startPoint x: 835, startPoint y: 383, endPoint x: 791, endPoint y: 208, distance: 180.7
click at [791, 208] on span "INCLUSIONS" at bounding box center [806, 203] width 63 height 16
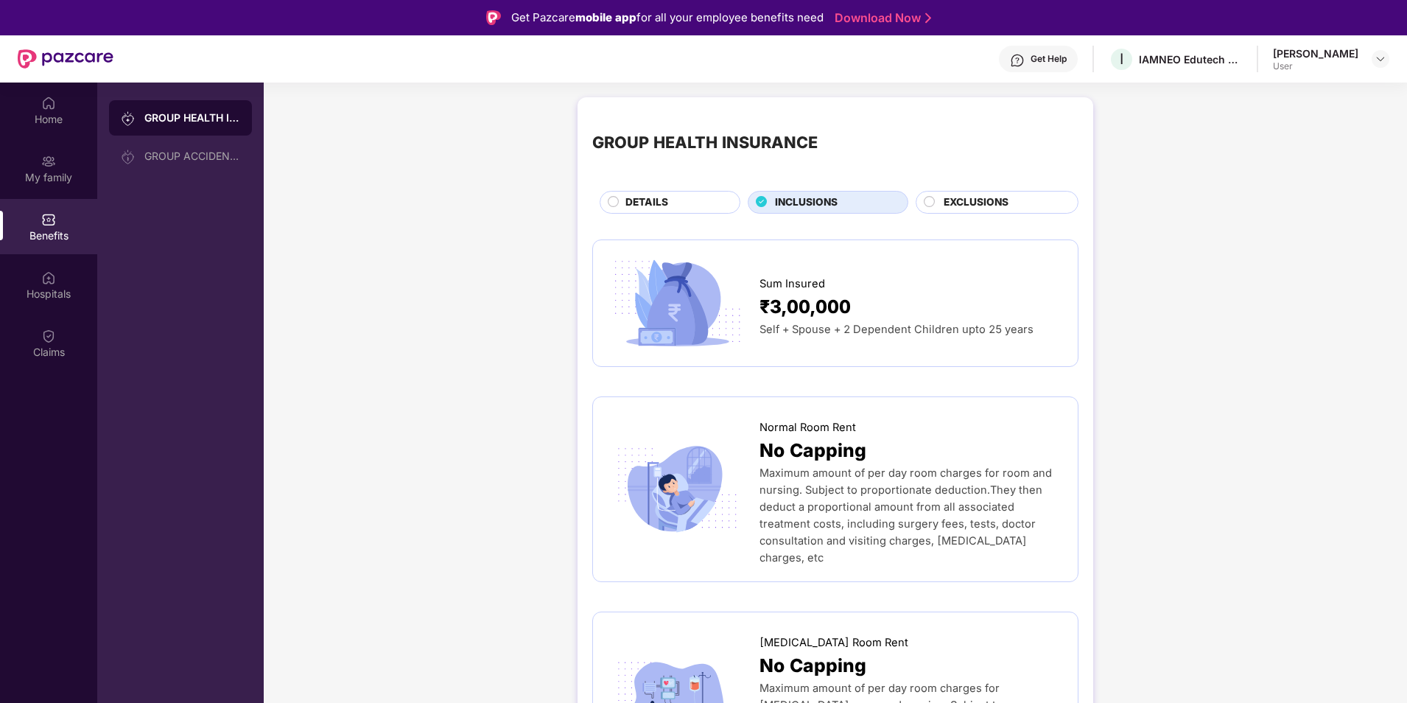
click at [710, 203] on div "DETAILS" at bounding box center [675, 204] width 114 height 18
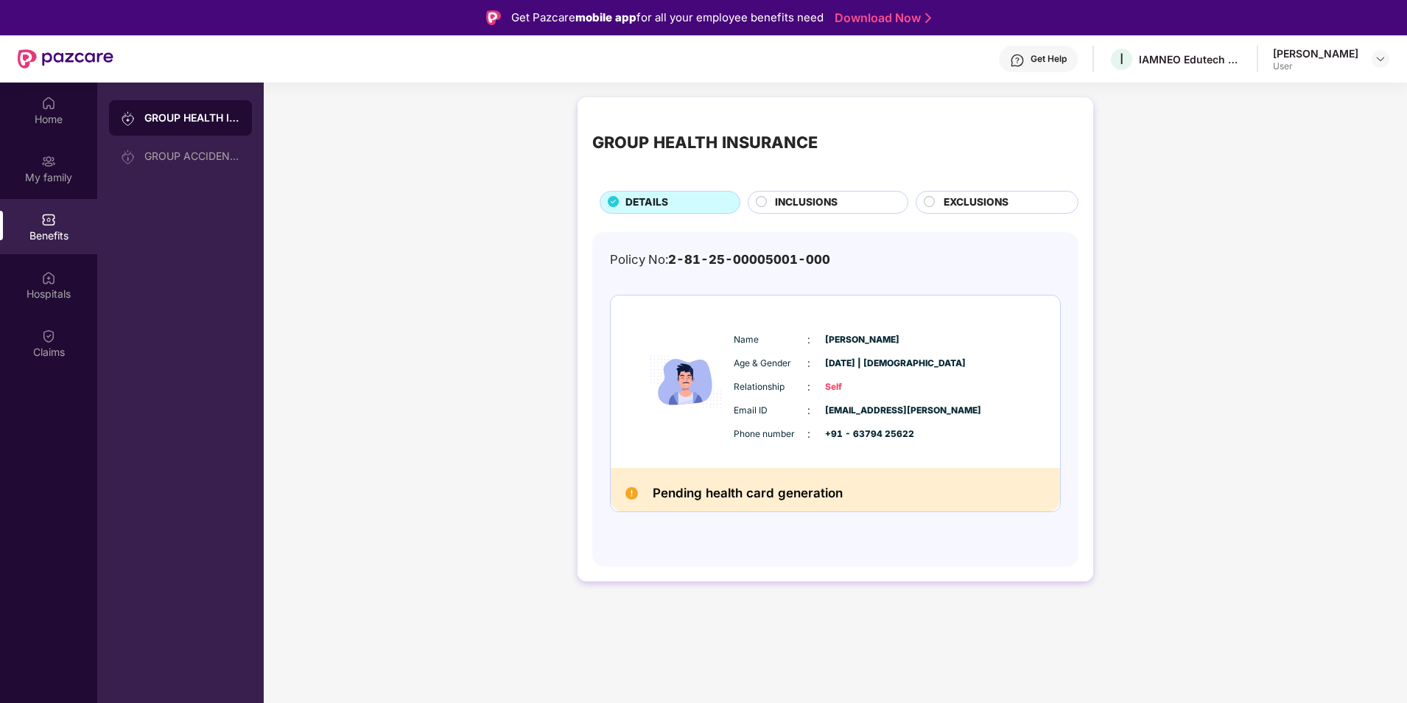
click at [791, 499] on h2 "Pending health card generation" at bounding box center [748, 493] width 190 height 21
click at [987, 187] on div "GROUP HEALTH INSURANCE DETAILS INCLUSIONS EXCLUSIONS" at bounding box center [835, 163] width 486 height 102
click at [973, 197] on div "EXCLUSIONS" at bounding box center [997, 202] width 163 height 23
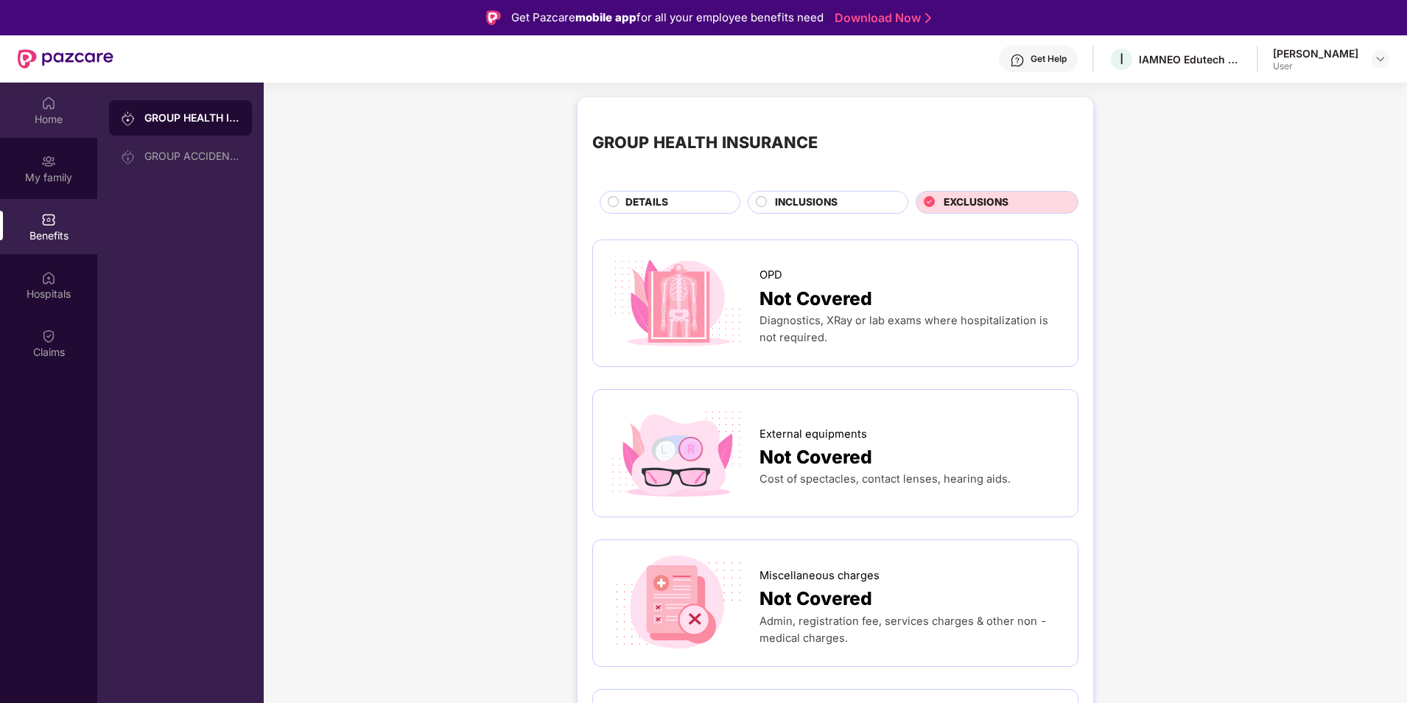
click at [26, 110] on div "Home" at bounding box center [48, 110] width 97 height 55
